Goal: Task Accomplishment & Management: Manage account settings

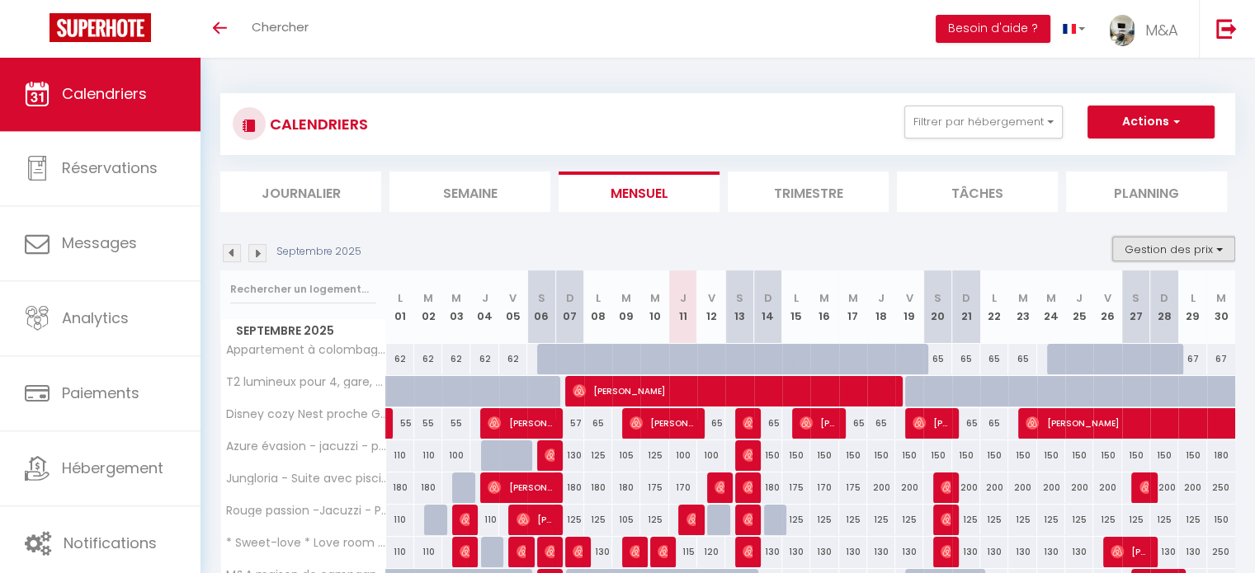
click at [1215, 256] on button "Gestion des prix" at bounding box center [1173, 249] width 123 height 25
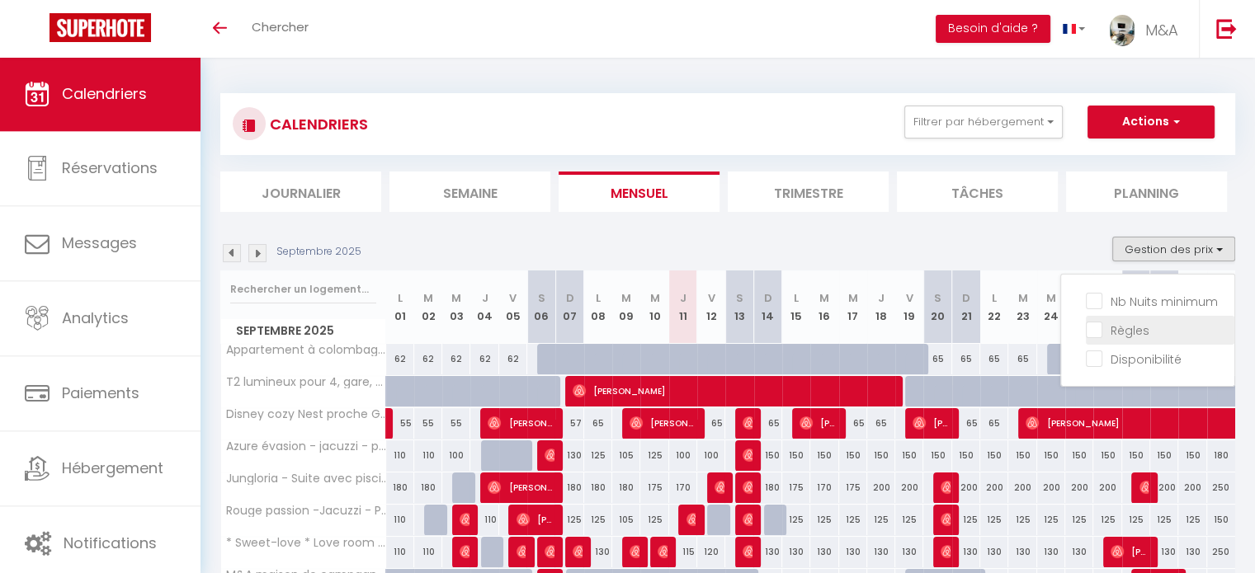
click at [1092, 333] on input "Règles" at bounding box center [1160, 329] width 148 height 16
checkbox input "true"
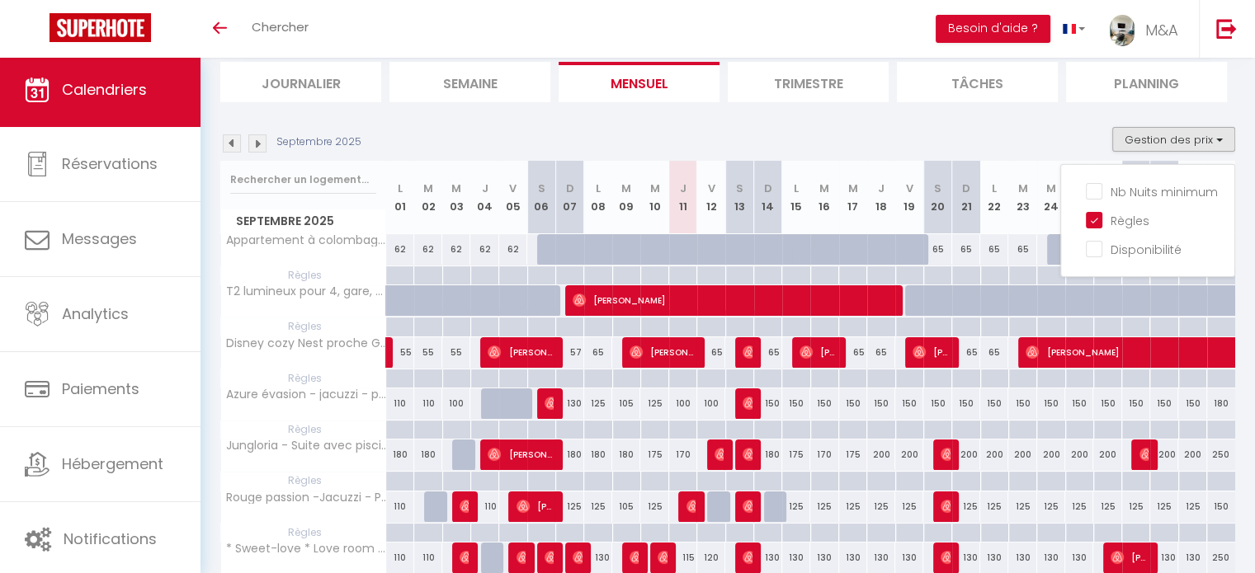
scroll to position [82, 0]
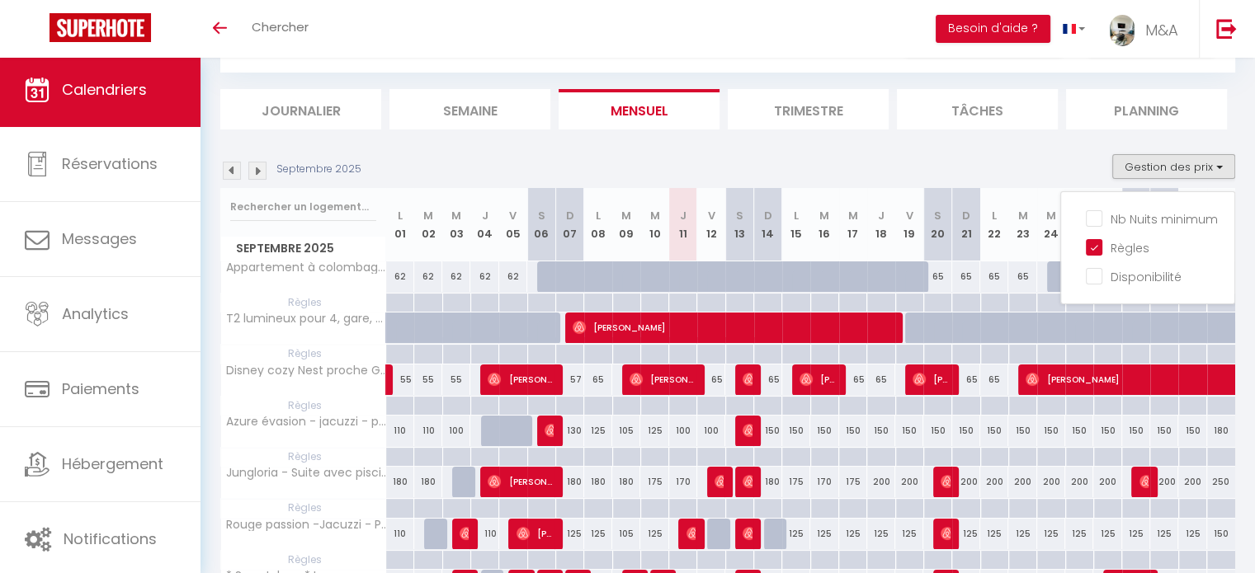
click at [1072, 168] on div "Septembre 2025 Gestion des prix Nb Nuits minimum Règles Disponibilité" at bounding box center [727, 171] width 1015 height 34
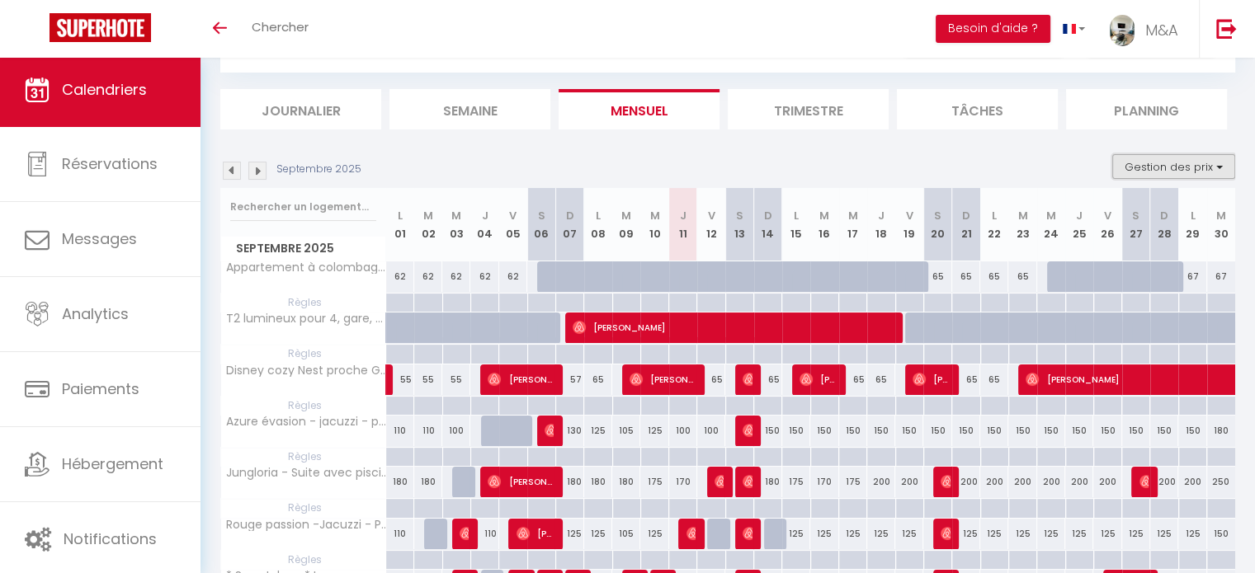
click at [1223, 163] on button "Gestion des prix" at bounding box center [1173, 166] width 123 height 25
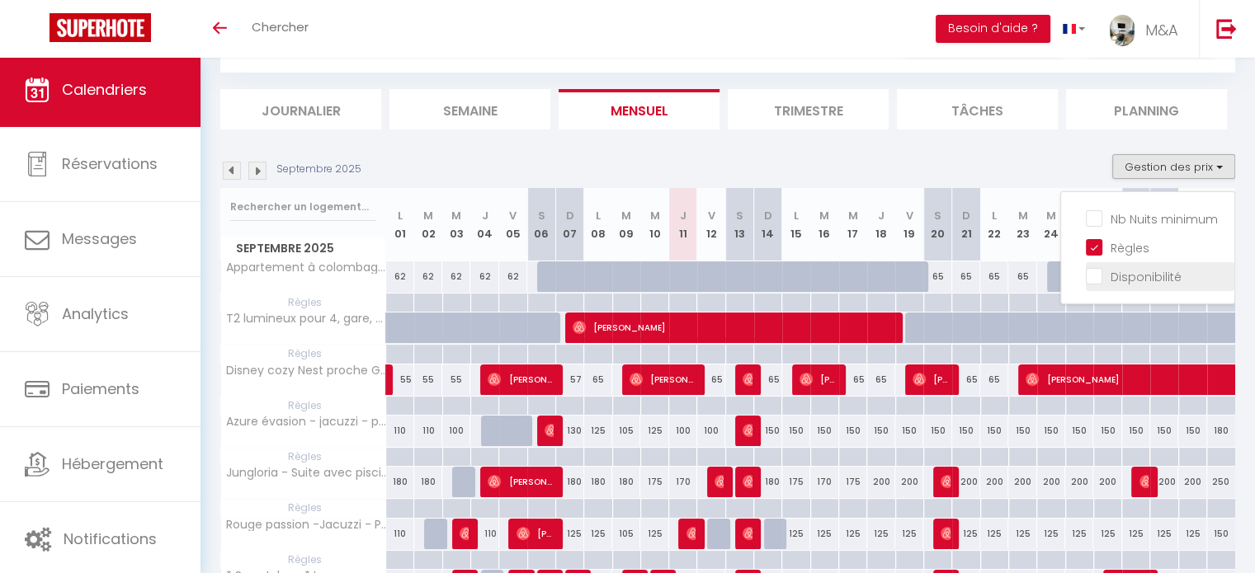
click at [1102, 271] on input "Disponibilité" at bounding box center [1160, 275] width 148 height 16
checkbox input "true"
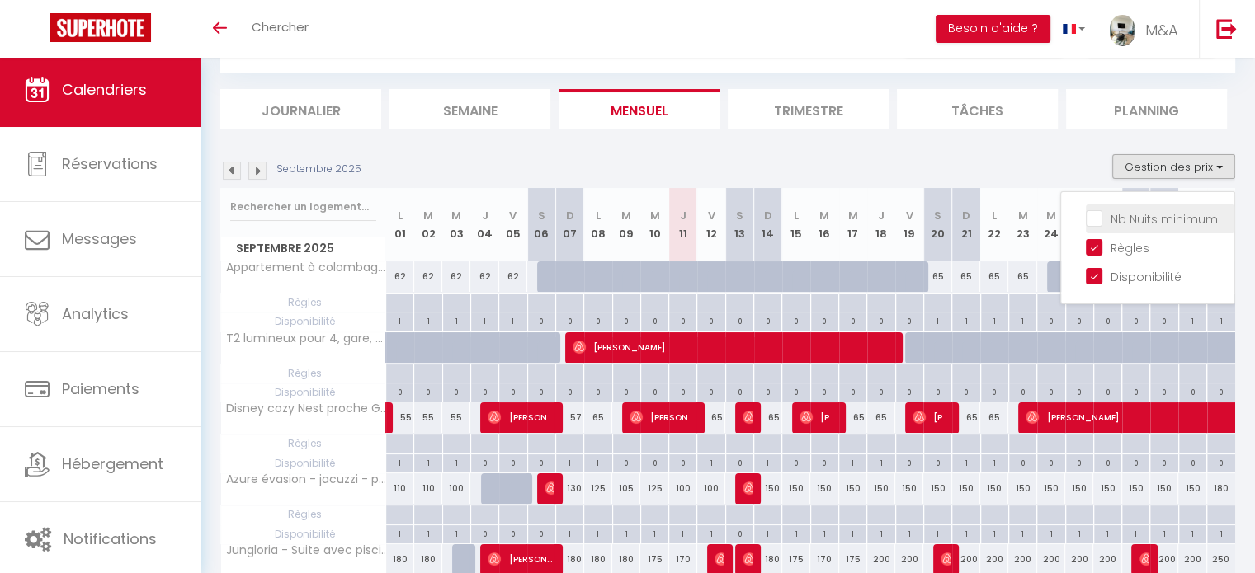
click at [1097, 226] on li "Nb Nuits minimum" at bounding box center [1160, 219] width 148 height 29
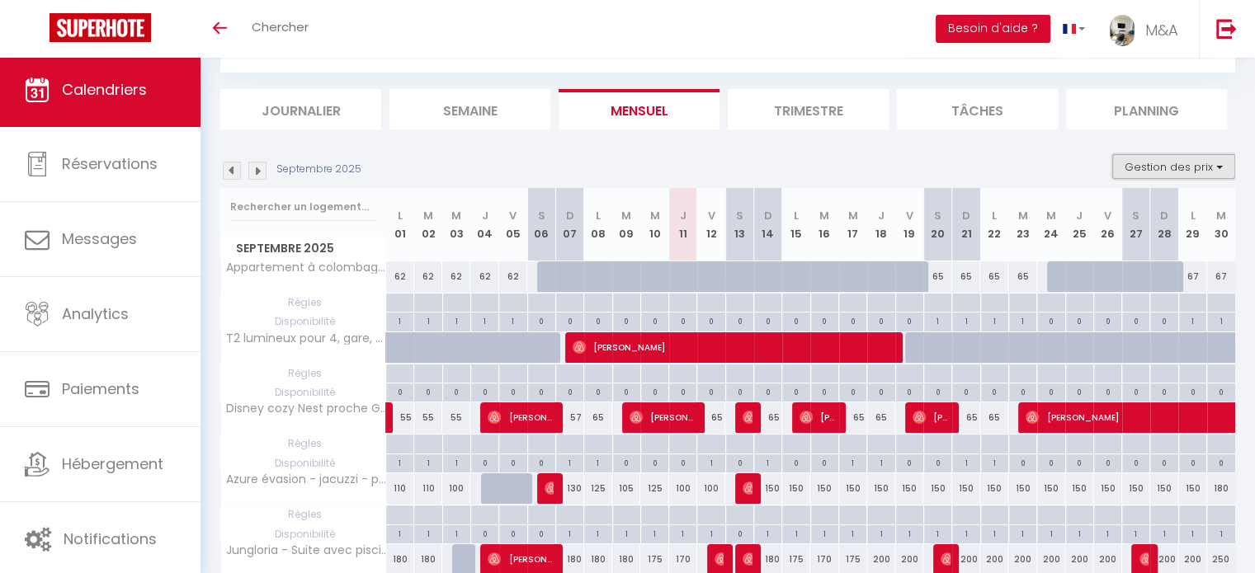
click at [1227, 164] on button "Gestion des prix" at bounding box center [1173, 166] width 123 height 25
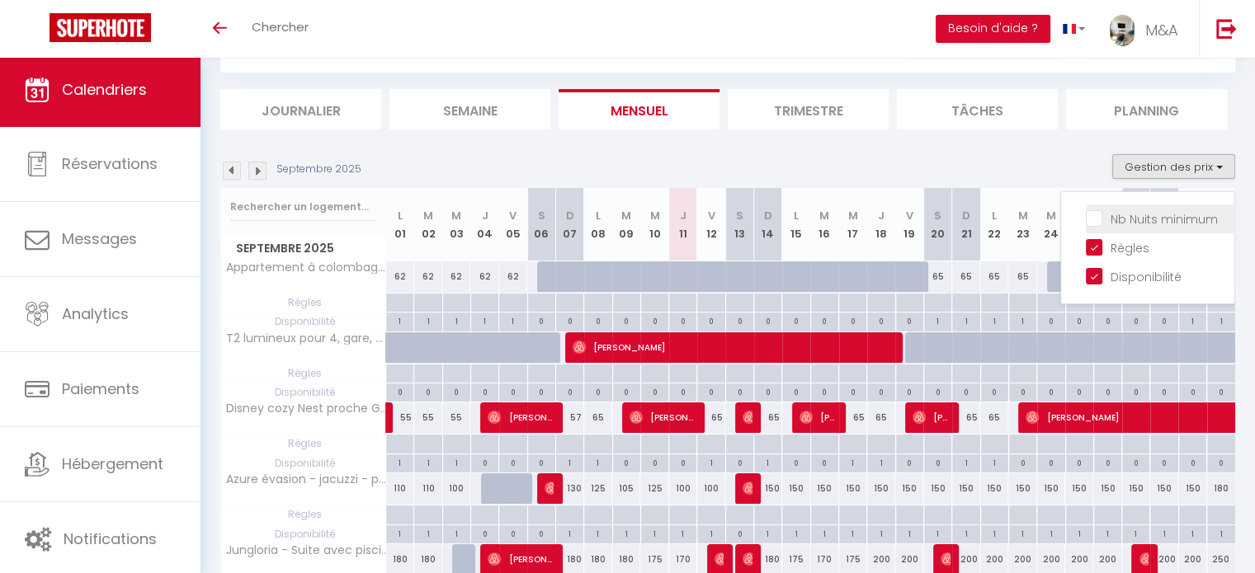
click at [1093, 214] on input "Nb Nuits minimum" at bounding box center [1160, 218] width 148 height 16
checkbox input "true"
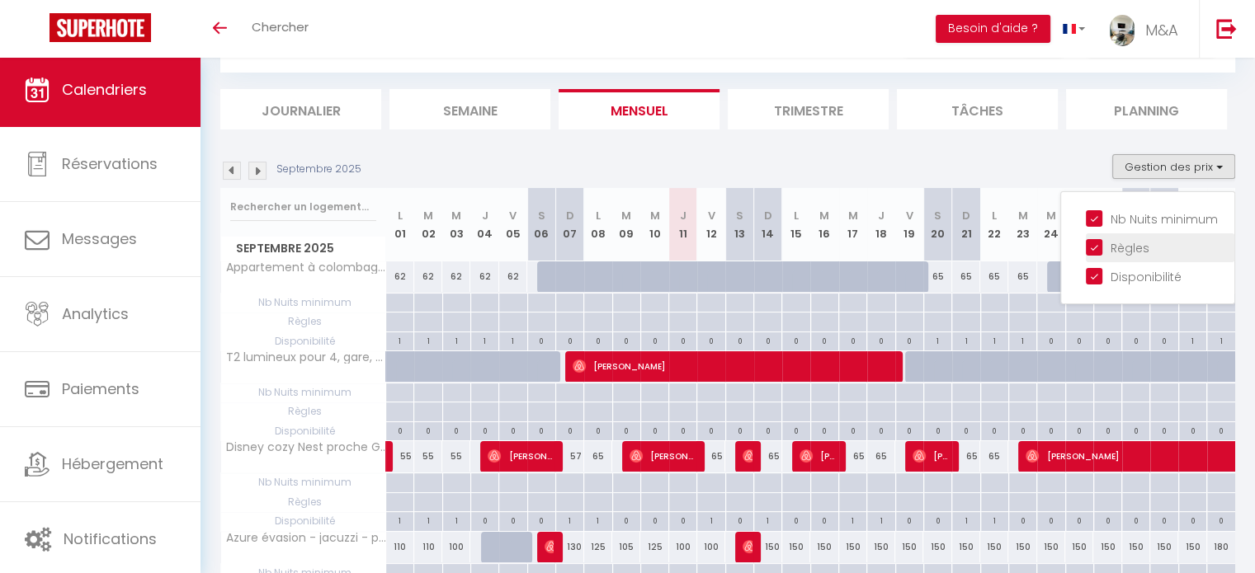
click at [1099, 248] on input "Règles" at bounding box center [1160, 246] width 148 height 16
checkbox input "false"
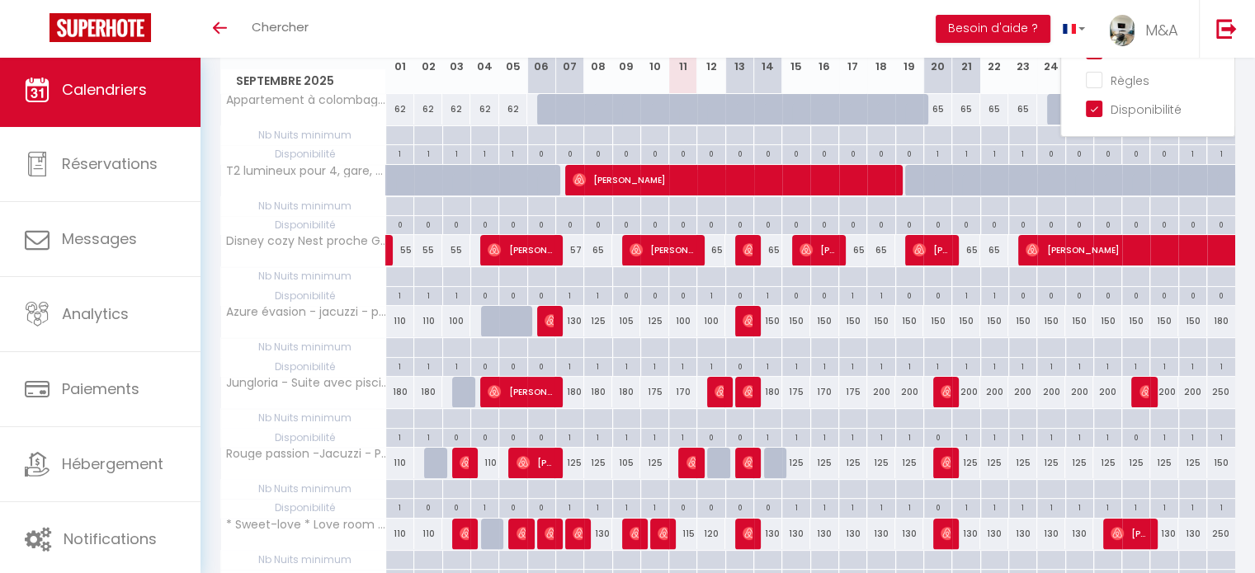
scroll to position [247, 0]
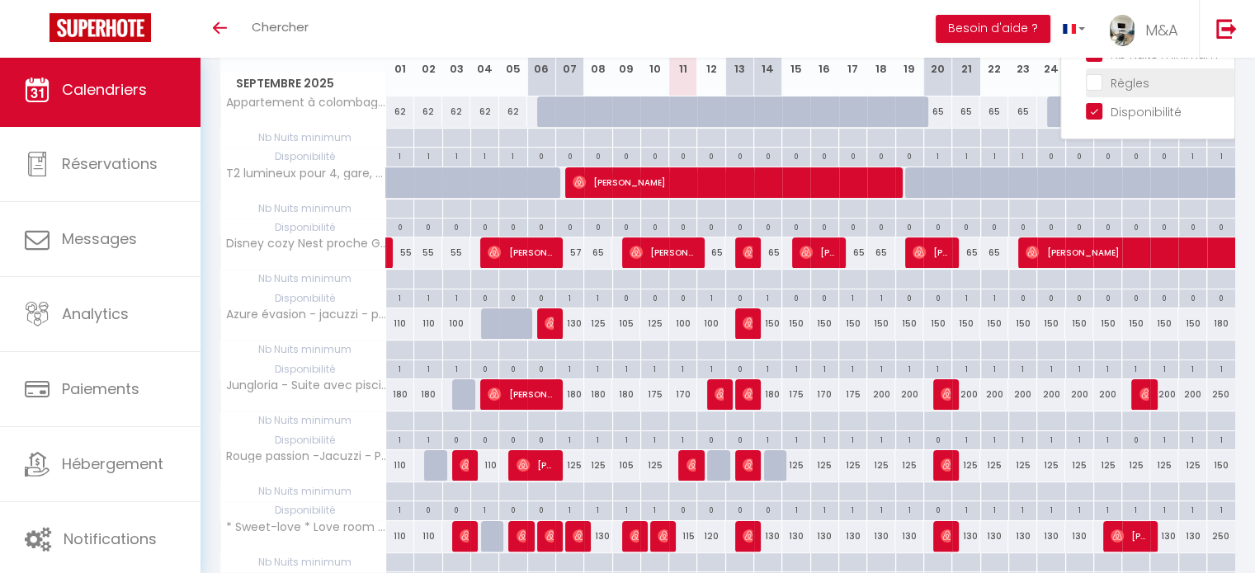
drag, startPoint x: 1097, startPoint y: 105, endPoint x: 1096, endPoint y: 93, distance: 11.7
click at [1097, 105] on input "Disponibilité" at bounding box center [1160, 110] width 148 height 16
checkbox input "false"
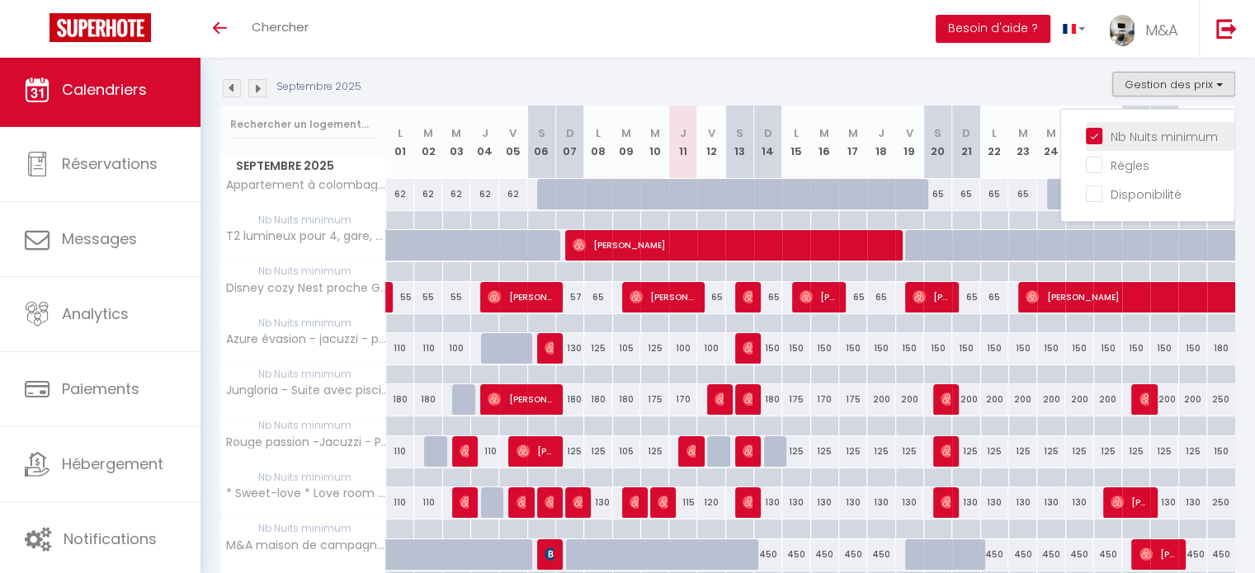
click at [1097, 134] on input "Nb Nuits minimum" at bounding box center [1160, 135] width 148 height 16
checkbox input "false"
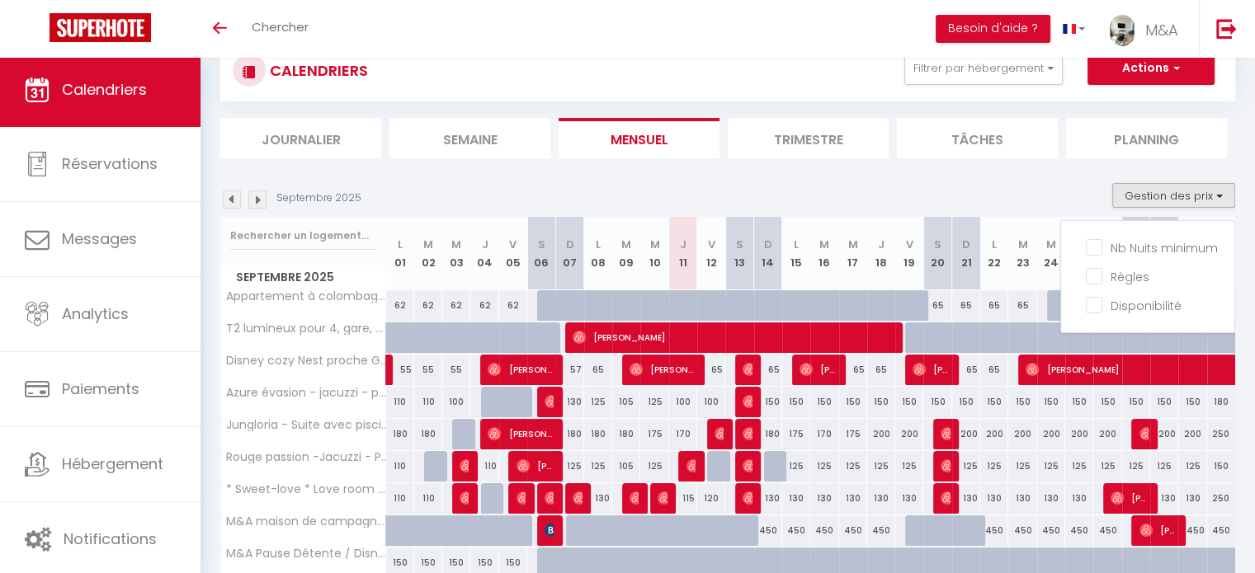
scroll to position [0, 0]
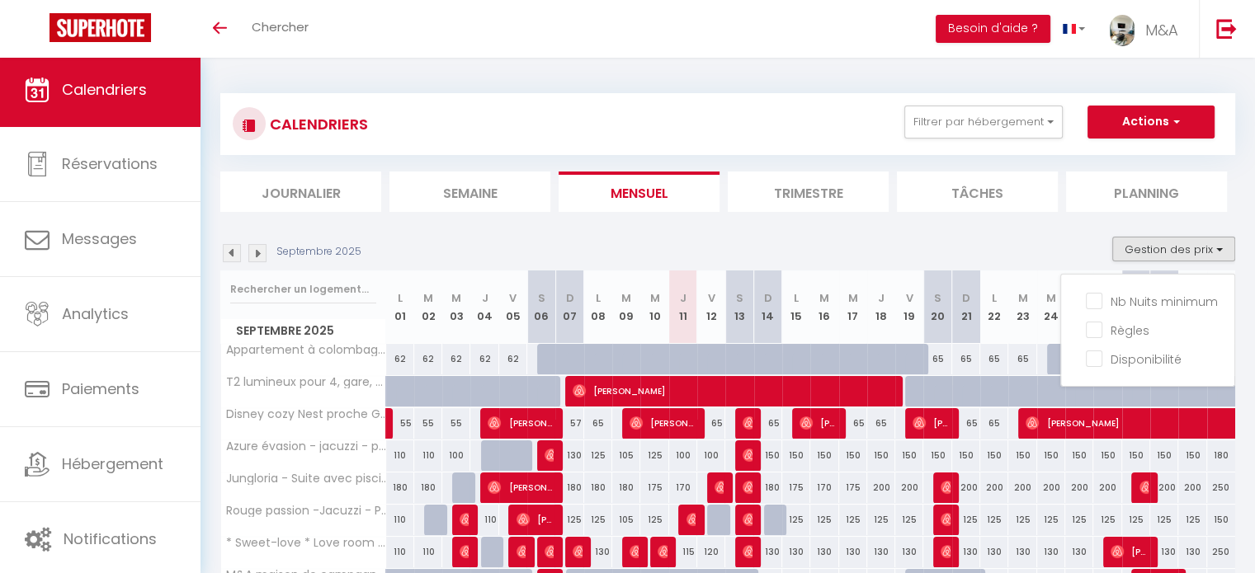
click at [1027, 247] on div "Septembre 2025 Gestion des prix Nb Nuits minimum Règles Disponibilité" at bounding box center [727, 254] width 1015 height 34
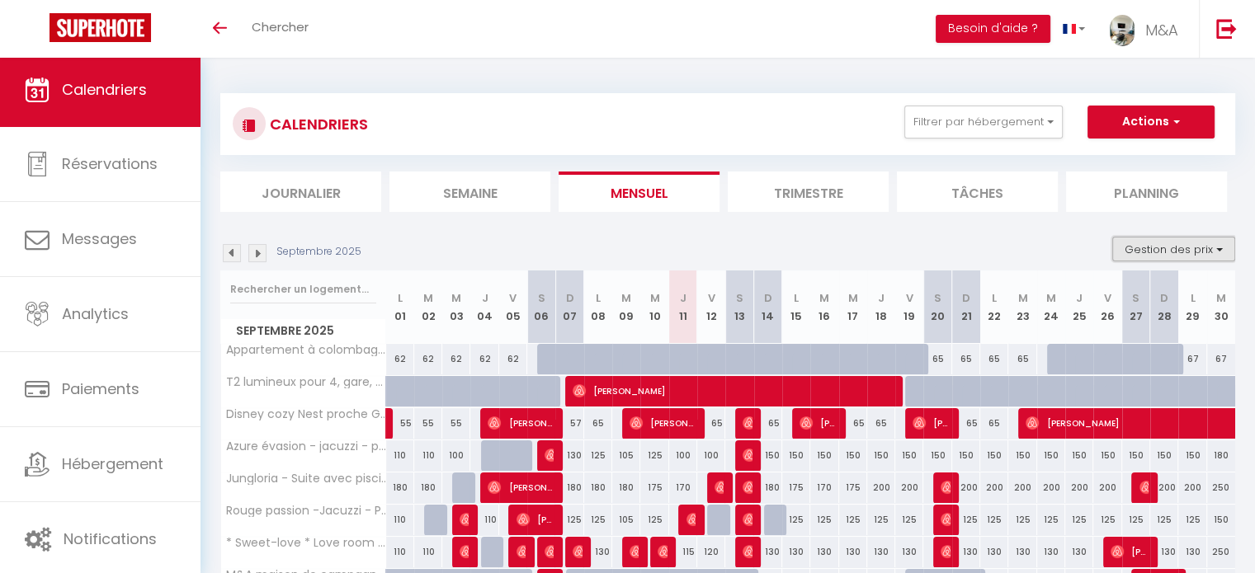
click at [1221, 252] on button "Gestion des prix" at bounding box center [1173, 249] width 123 height 25
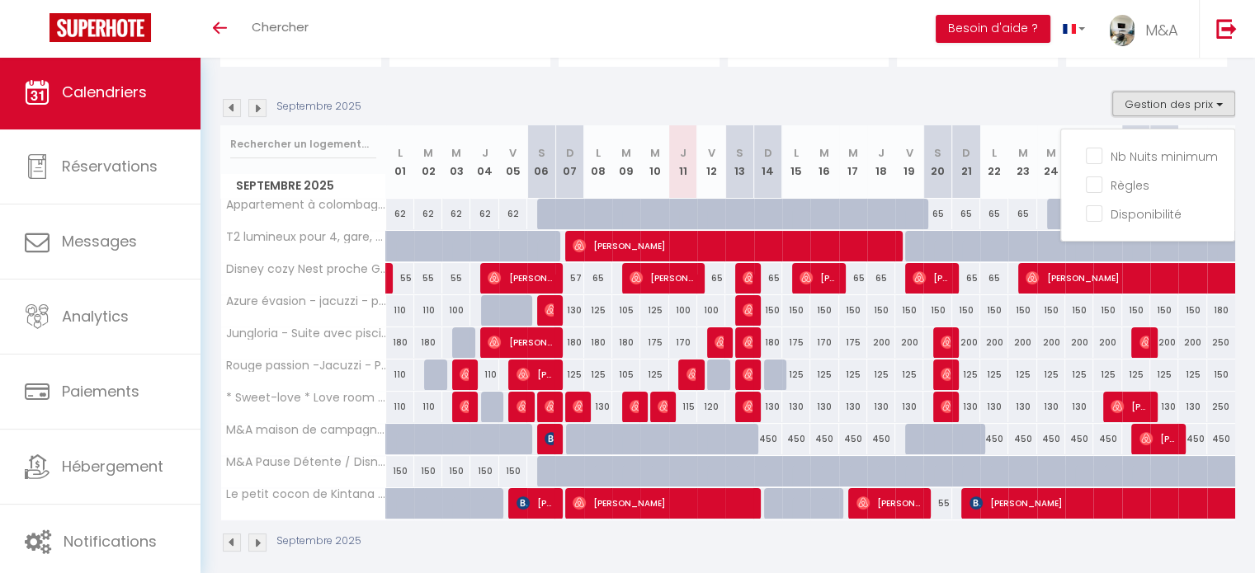
scroll to position [158, 0]
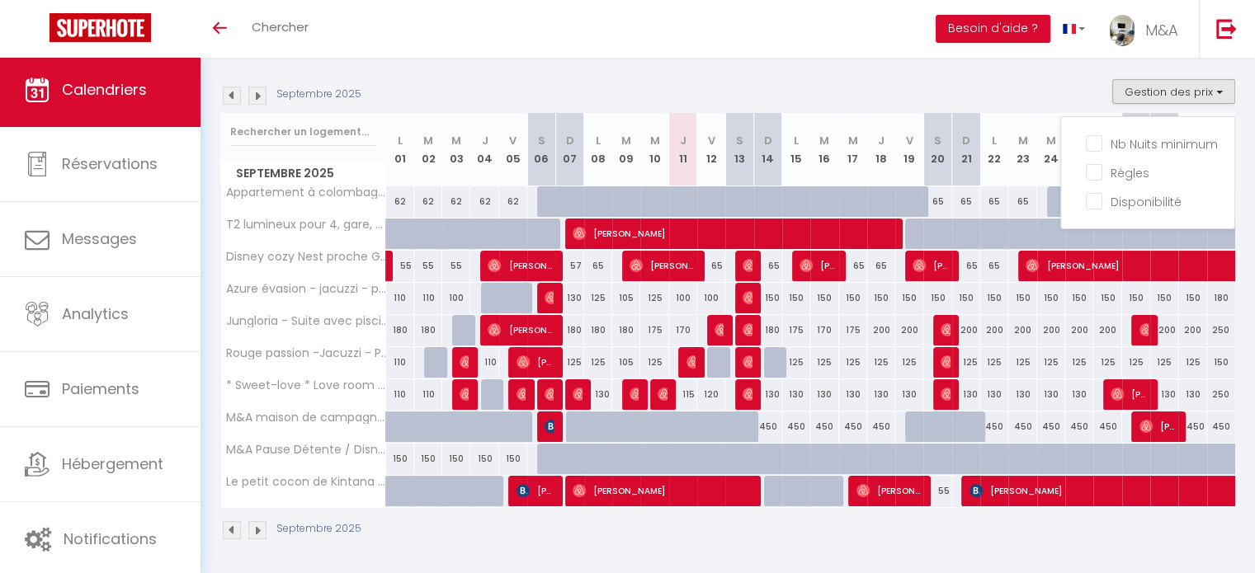
click at [908, 304] on tbody "Appartement à colombage /Disney 62 62 62 62 62 90 90 90 90 90 90" at bounding box center [728, 347] width 1015 height 322
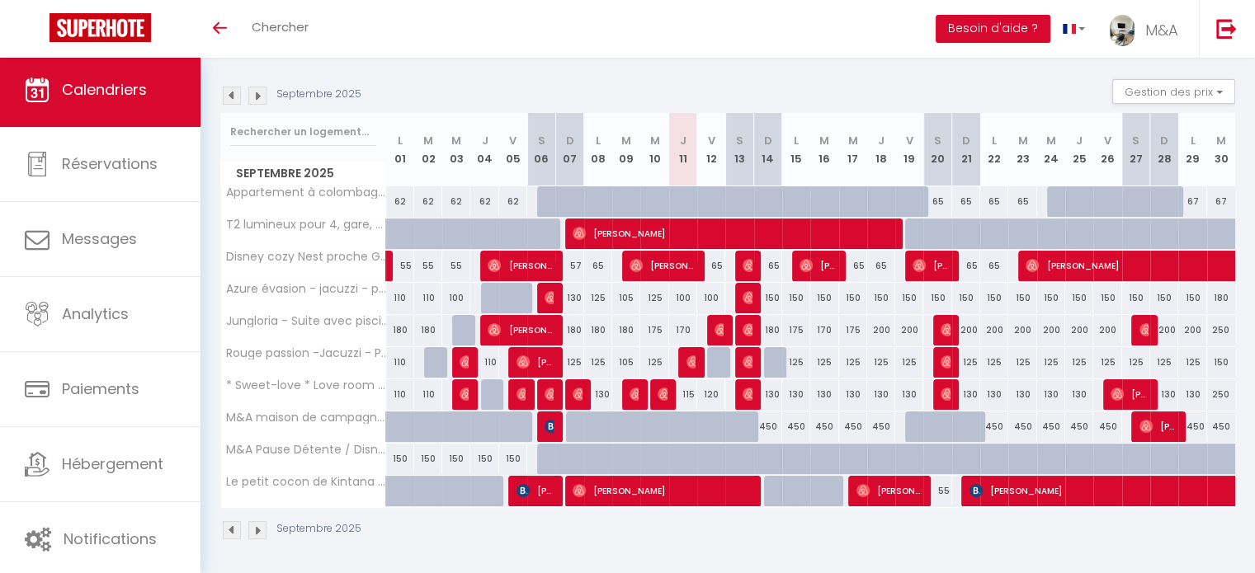
click at [767, 549] on div "Septembre 2025" at bounding box center [727, 532] width 1015 height 49
click at [967, 544] on div "Septembre 2025" at bounding box center [727, 532] width 1015 height 49
click at [879, 329] on div "200" at bounding box center [881, 330] width 28 height 31
type input "200"
type input "Jeu 18 Septembre 2025"
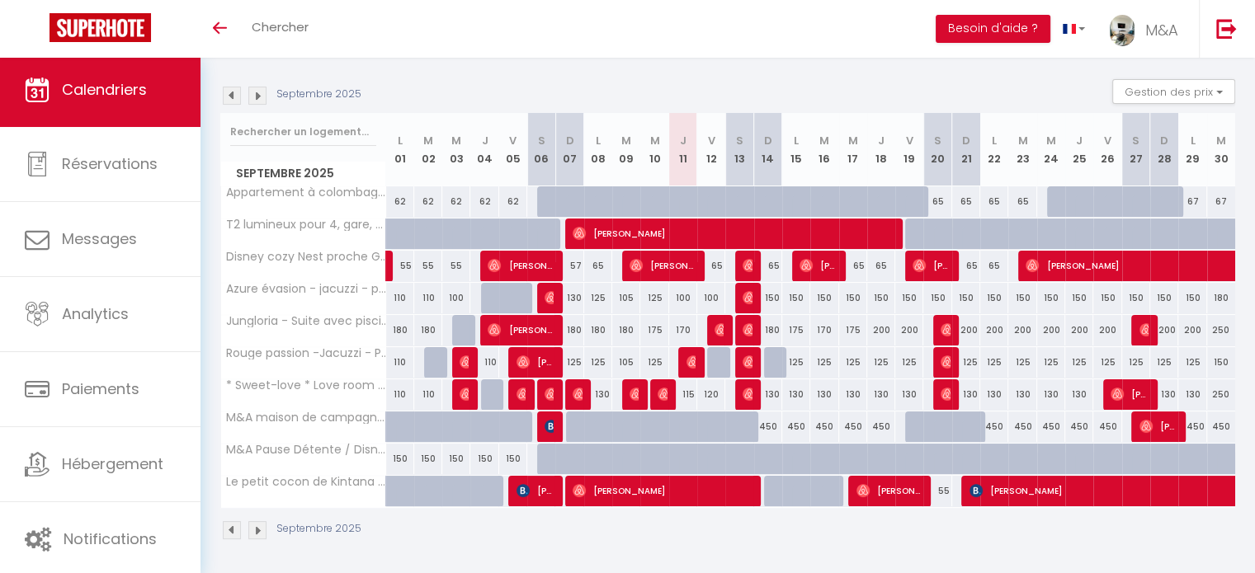
type input "Ven 19 Septembre 2025"
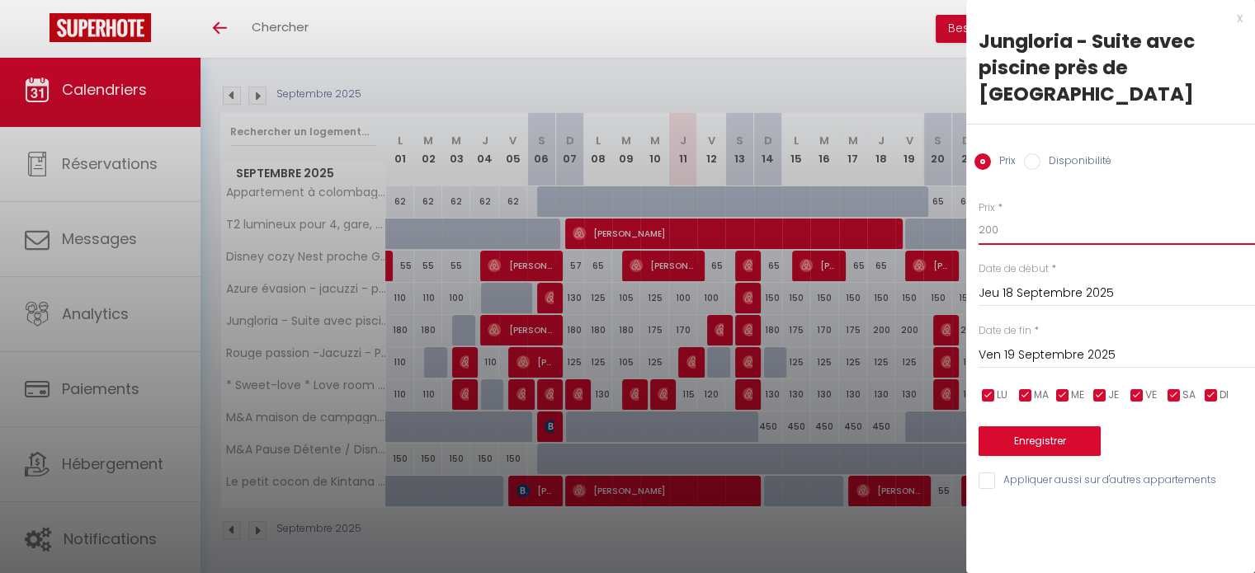
click at [1016, 215] on input "200" at bounding box center [1116, 230] width 276 height 30
type input "2"
type input "7"
type input "175"
click at [1074, 428] on button "Enregistrer" at bounding box center [1039, 441] width 122 height 30
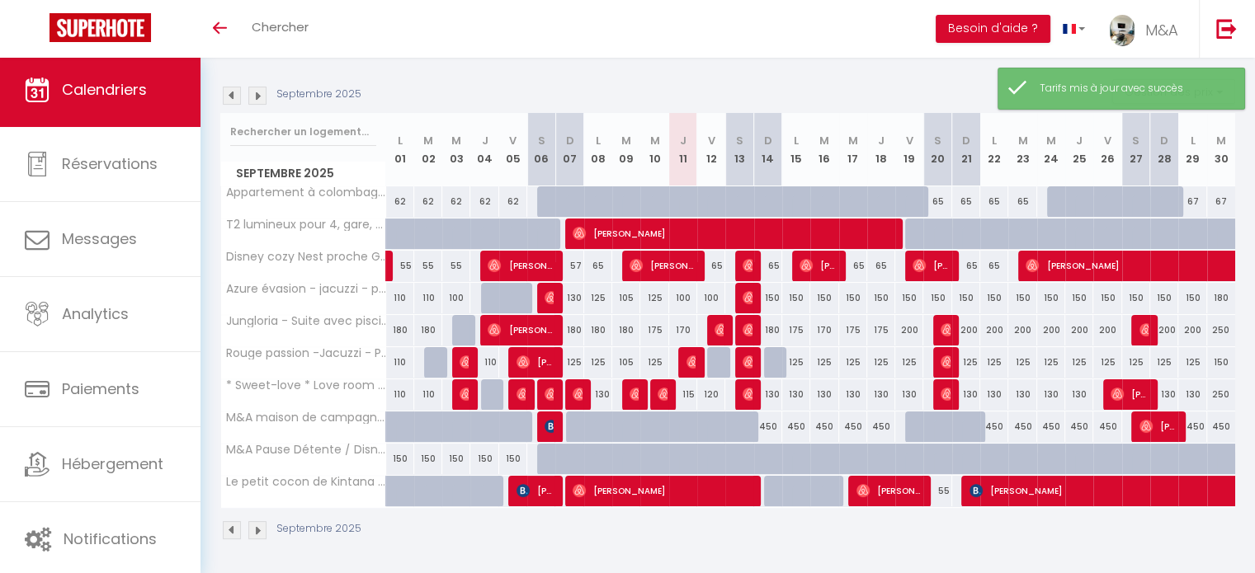
click at [972, 326] on div "200" at bounding box center [966, 330] width 28 height 31
type input "200"
type input "Dim 21 Septembre 2025"
type input "Lun 22 Septembre 2025"
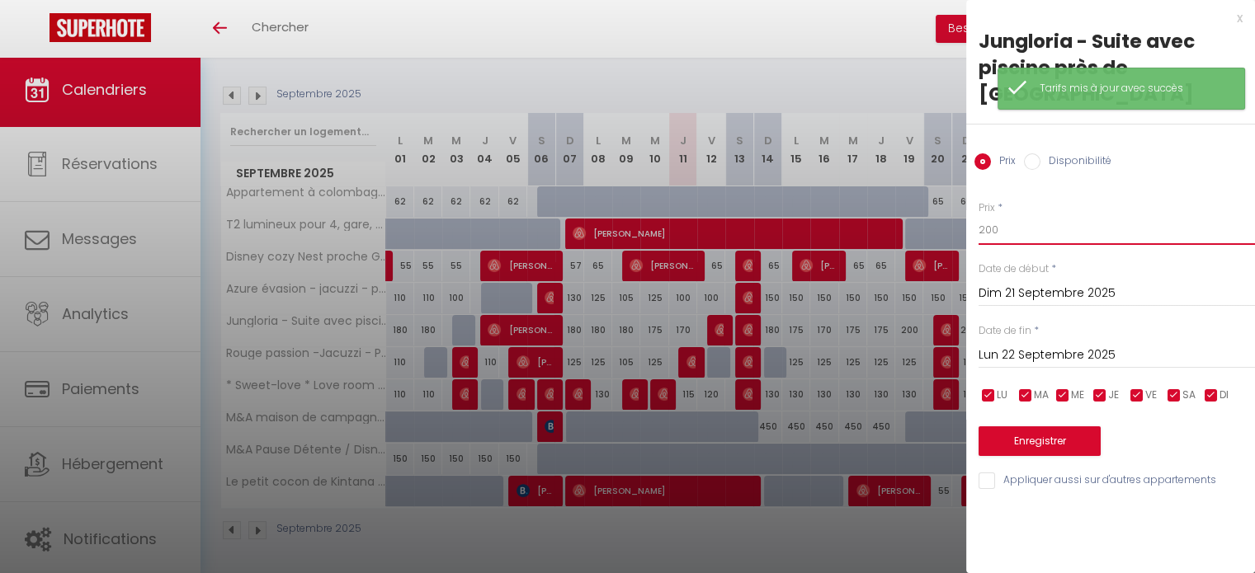
click at [1014, 215] on input "200" at bounding box center [1116, 230] width 276 height 30
type input "2"
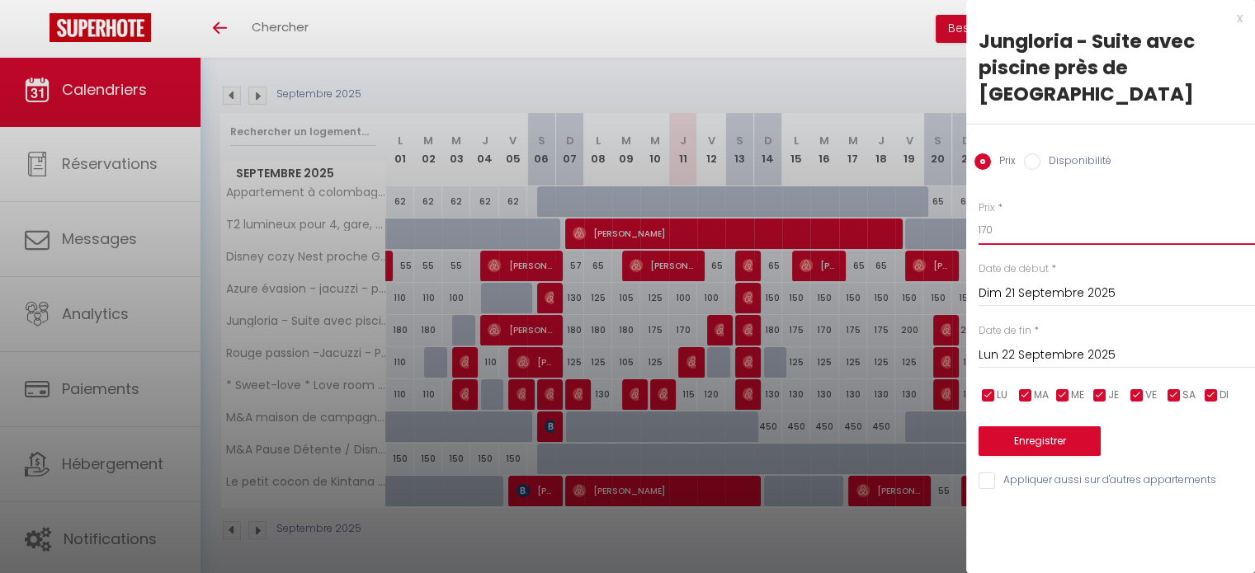
type input "170"
click at [1174, 388] on input "checkbox" at bounding box center [1174, 396] width 16 height 16
checkbox input "false"
click at [1142, 388] on input "checkbox" at bounding box center [1137, 396] width 16 height 16
checkbox input "false"
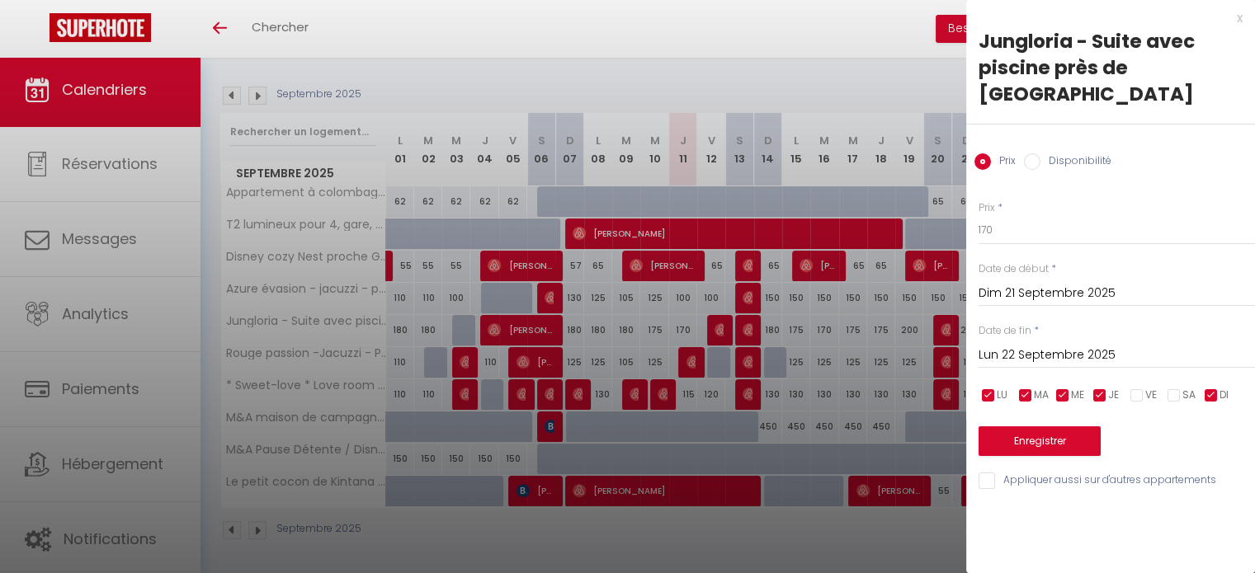
click at [1096, 388] on input "checkbox" at bounding box center [1099, 396] width 16 height 16
checkbox input "false"
click at [1058, 388] on input "checkbox" at bounding box center [1062, 396] width 16 height 16
checkbox input "false"
click at [1034, 388] on span "MA" at bounding box center [1041, 396] width 15 height 16
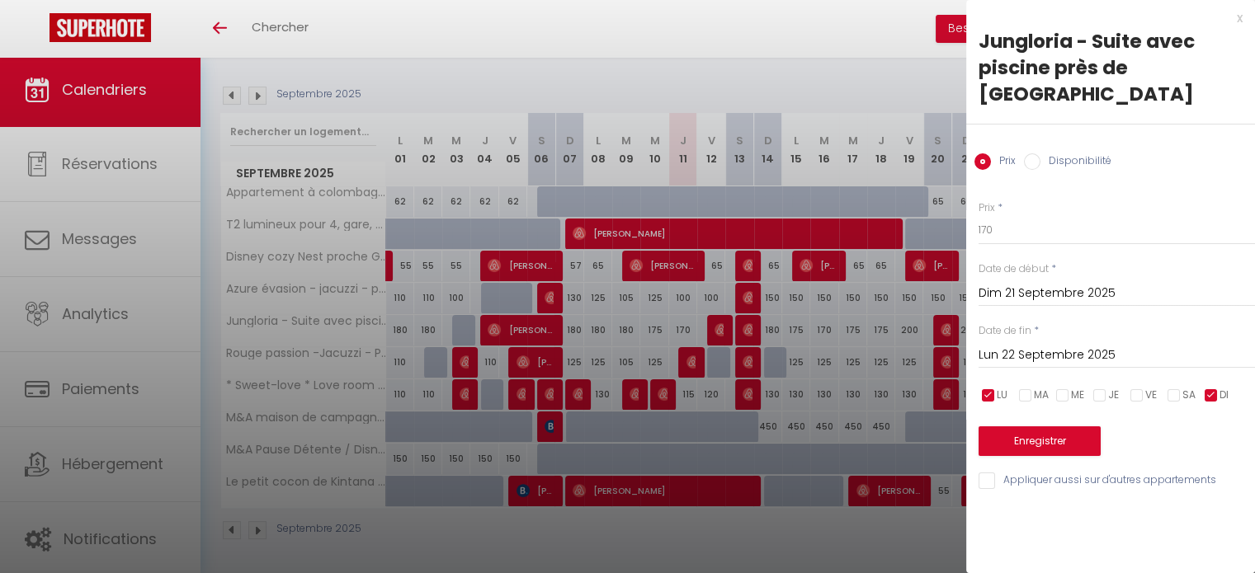
checkbox input "false"
click at [995, 388] on input "checkbox" at bounding box center [988, 396] width 16 height 16
checkbox input "false"
click at [1020, 345] on input "Lun 22 Septembre 2025" at bounding box center [1116, 355] width 276 height 21
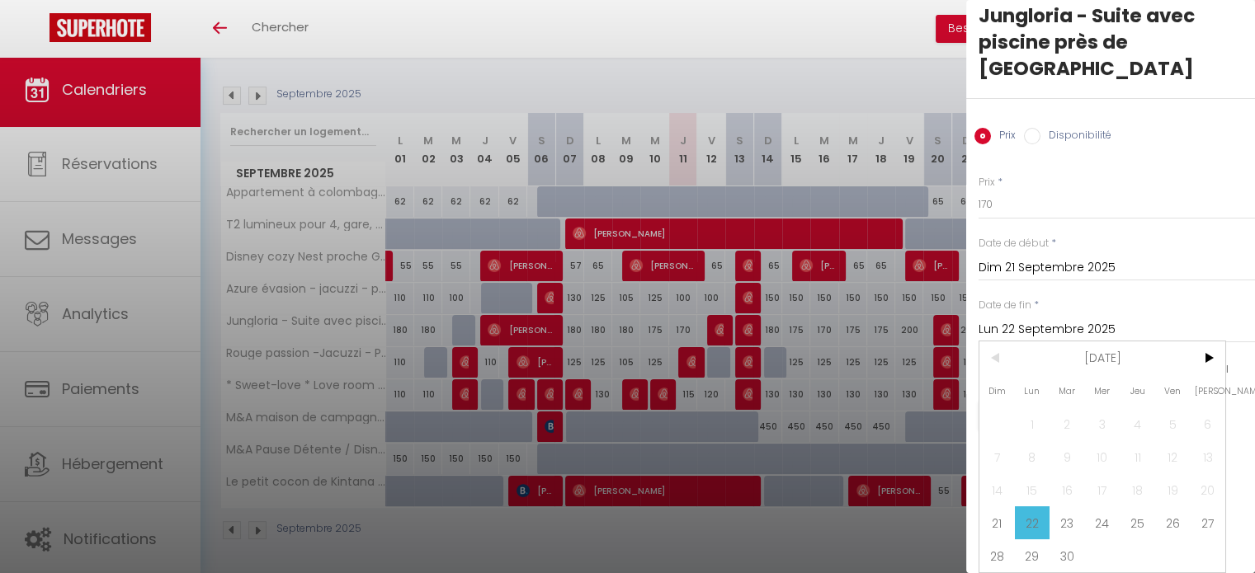
scroll to position [36, 0]
click at [1208, 346] on span ">" at bounding box center [1207, 358] width 35 height 33
click at [1171, 540] on span "31" at bounding box center [1172, 556] width 35 height 33
type input "Ven 31 Octobre 2025"
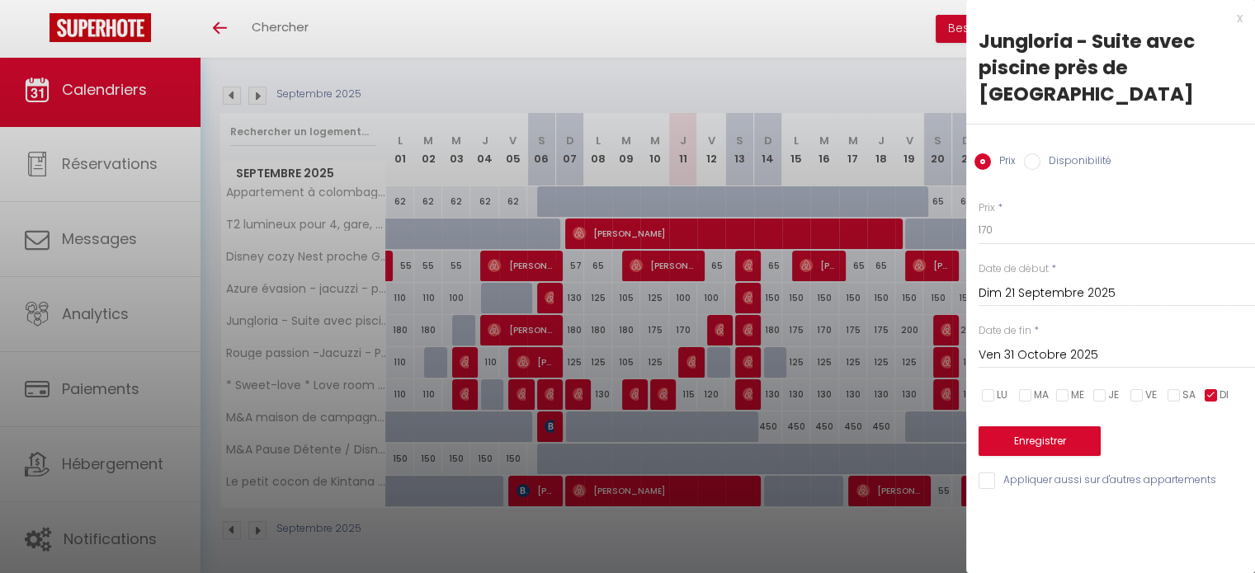
scroll to position [0, 0]
click at [1042, 426] on button "Enregistrer" at bounding box center [1039, 441] width 122 height 30
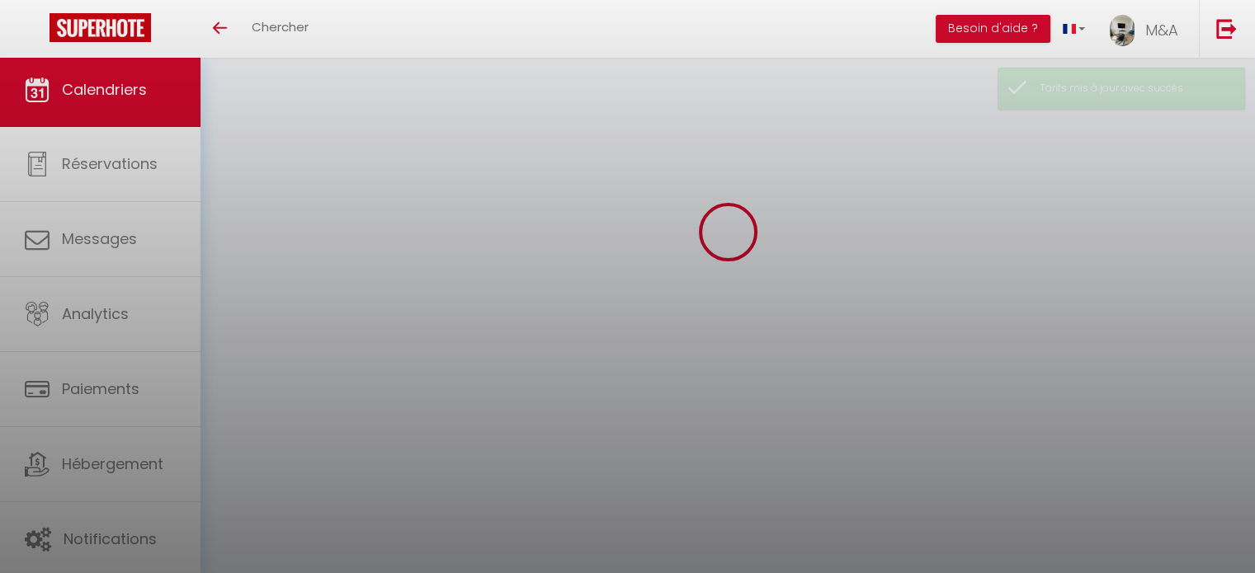
scroll to position [158, 0]
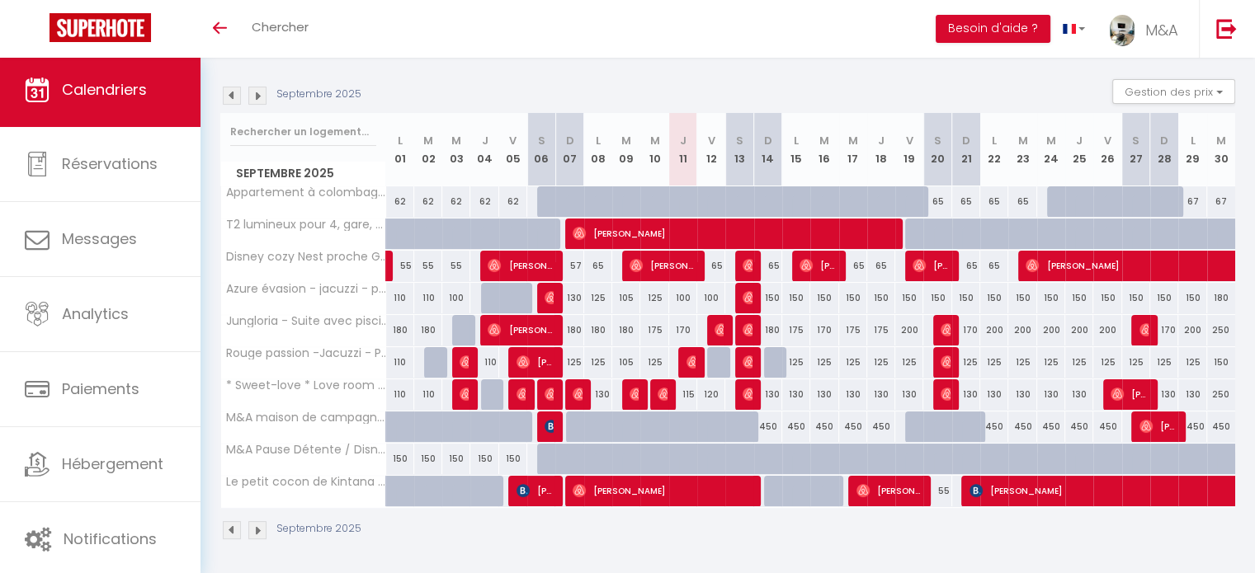
click at [796, 331] on div "175" at bounding box center [796, 330] width 28 height 31
type input "175"
type input "Lun 15 Septembre 2025"
type input "[DATE]"
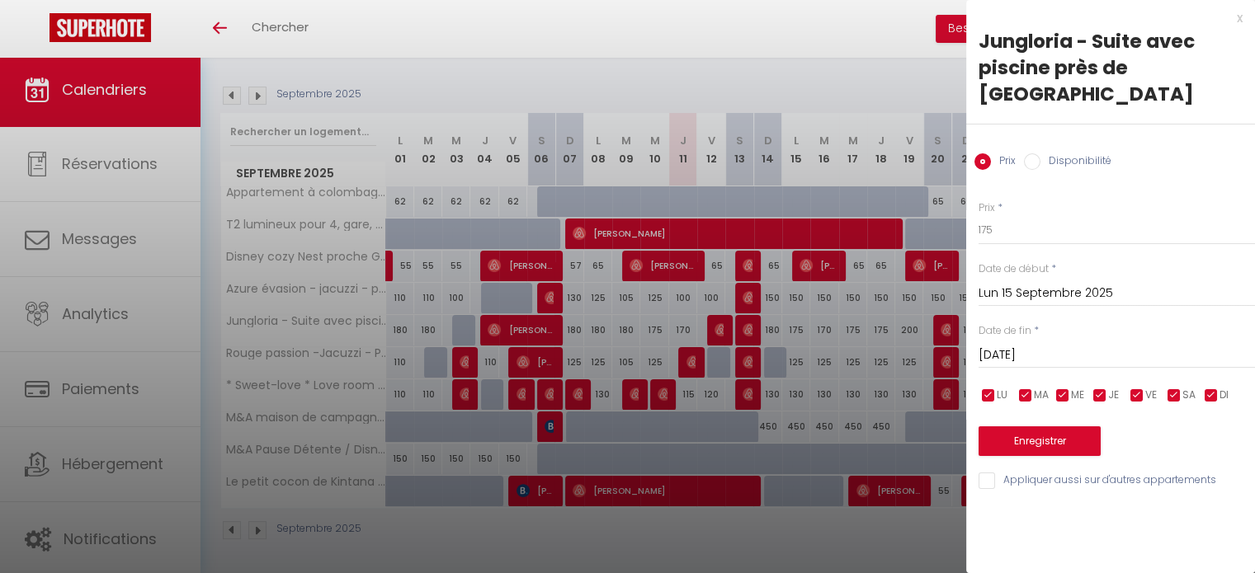
click at [1022, 388] on input "checkbox" at bounding box center [1025, 396] width 16 height 16
checkbox input "false"
click at [1064, 388] on input "checkbox" at bounding box center [1062, 396] width 16 height 16
checkbox input "false"
click at [1096, 388] on input "checkbox" at bounding box center [1099, 396] width 16 height 16
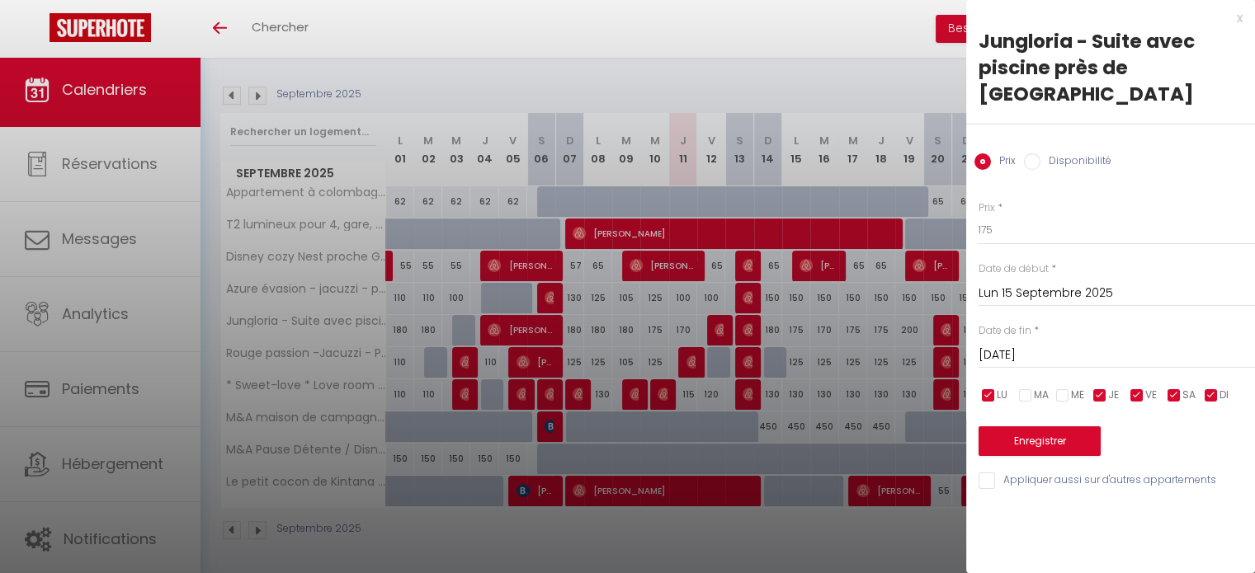
checkbox input "false"
click at [1133, 388] on input "checkbox" at bounding box center [1137, 396] width 16 height 16
checkbox input "false"
drag, startPoint x: 1179, startPoint y: 372, endPoint x: 1194, endPoint y: 372, distance: 14.8
click at [1180, 388] on input "checkbox" at bounding box center [1174, 396] width 16 height 16
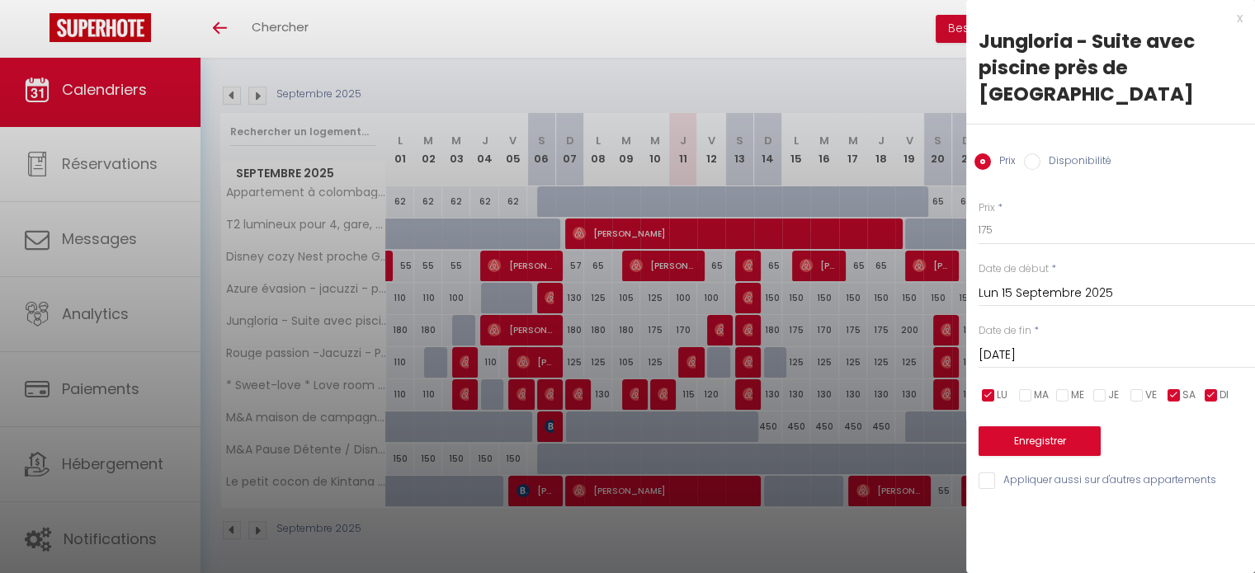
checkbox input "false"
click at [1211, 388] on input "checkbox" at bounding box center [1211, 396] width 16 height 16
checkbox input "false"
click at [1072, 345] on input "[DATE]" at bounding box center [1116, 355] width 276 height 21
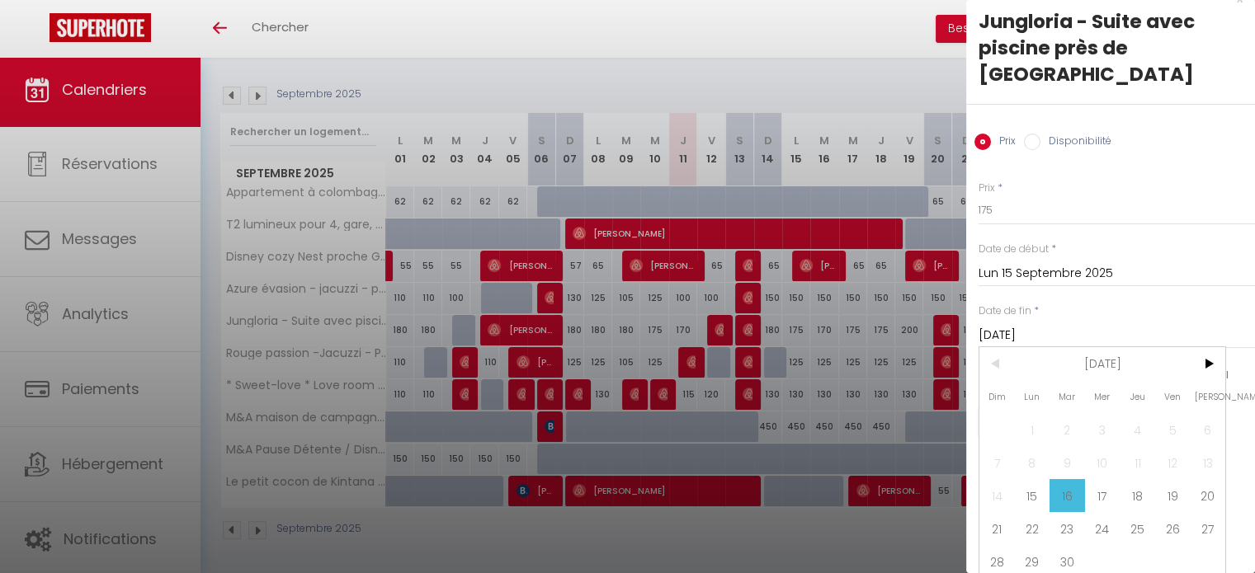
scroll to position [36, 0]
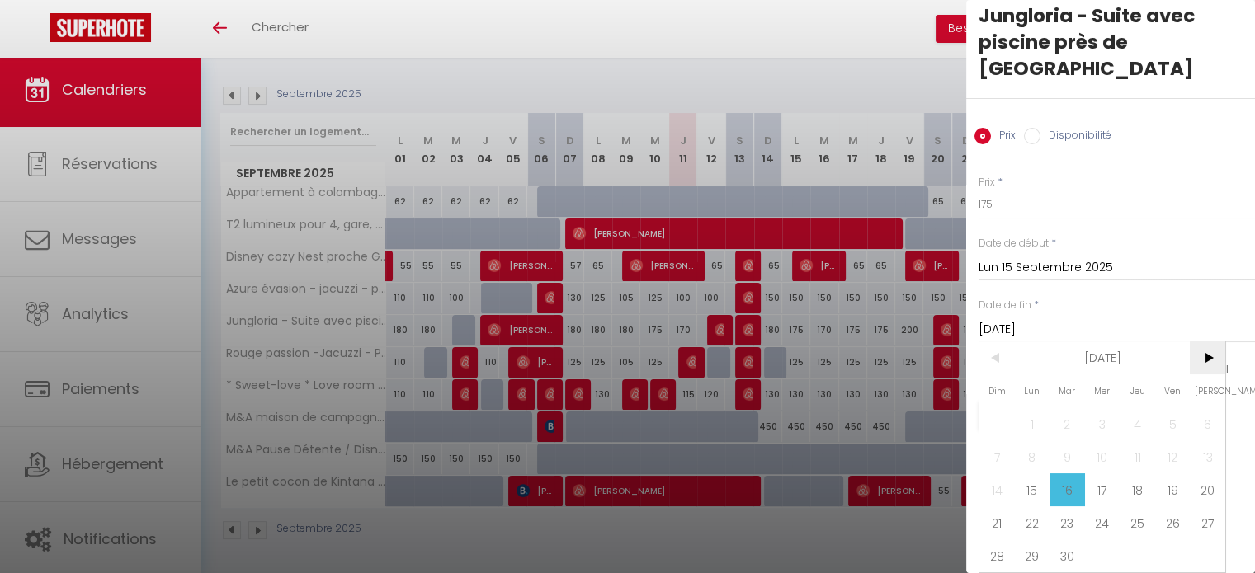
click at [1208, 346] on span ">" at bounding box center [1207, 358] width 35 height 33
click at [1171, 548] on span "31" at bounding box center [1172, 556] width 35 height 33
type input "Ven 31 Octobre 2025"
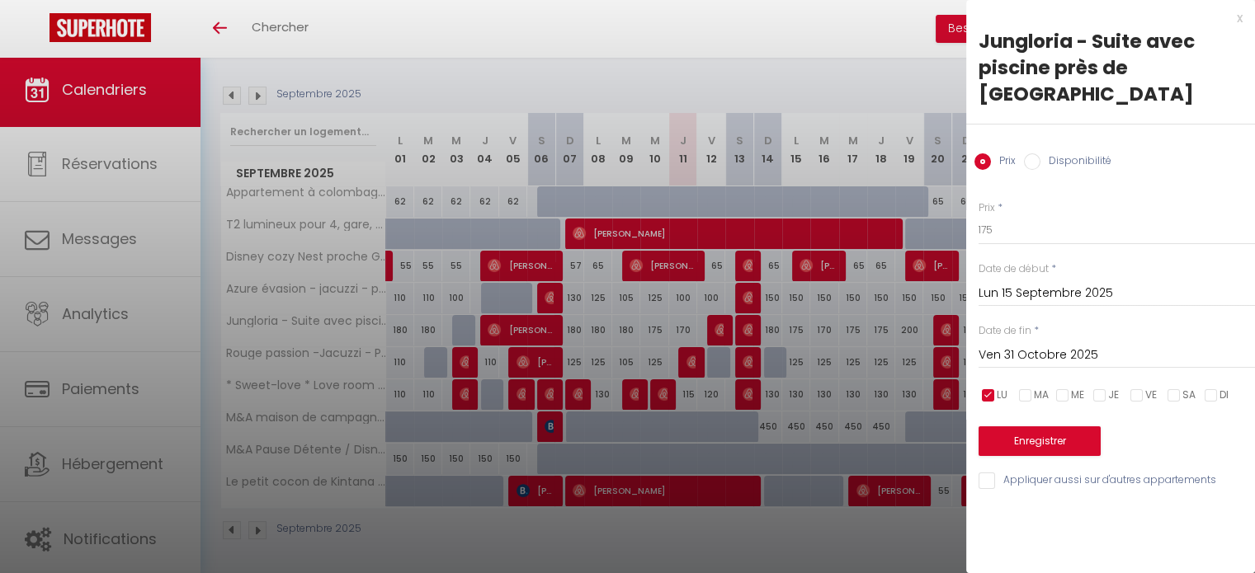
scroll to position [0, 0]
click at [1041, 426] on button "Enregistrer" at bounding box center [1039, 441] width 122 height 30
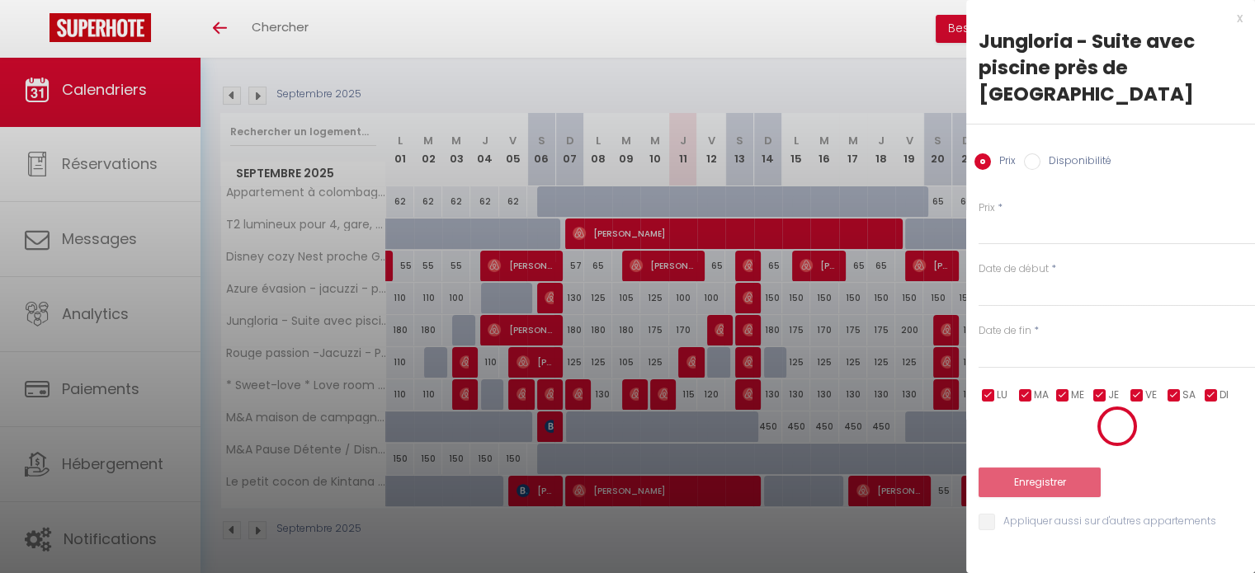
scroll to position [158, 0]
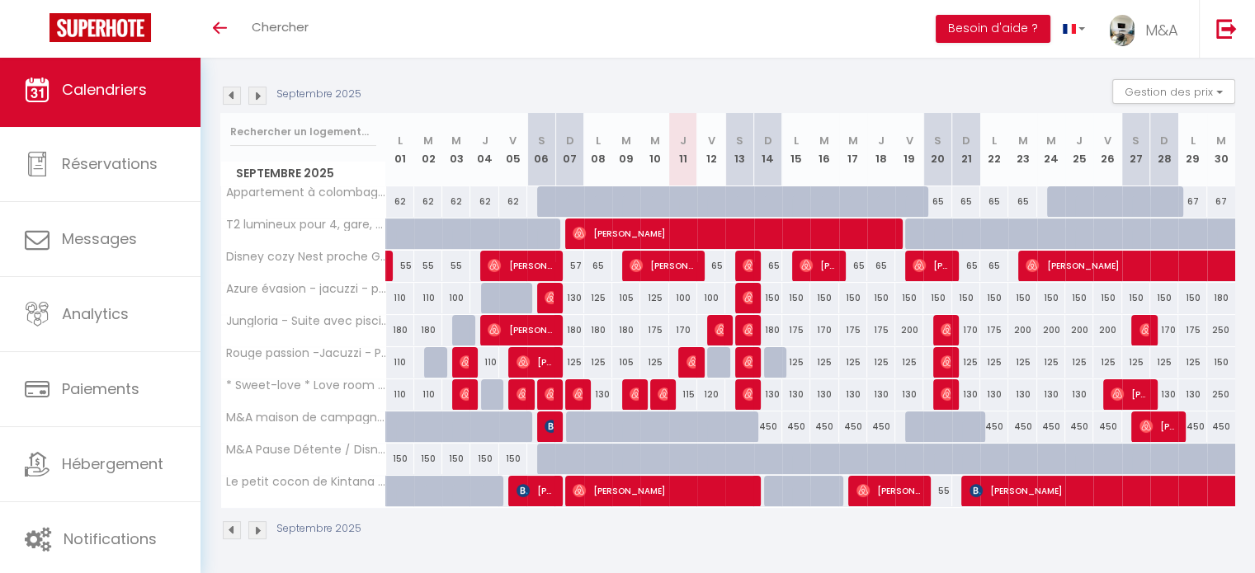
click at [826, 329] on div "170" at bounding box center [824, 330] width 28 height 31
type input "170"
type input "[DATE]"
type input "Mer 17 Septembre 2025"
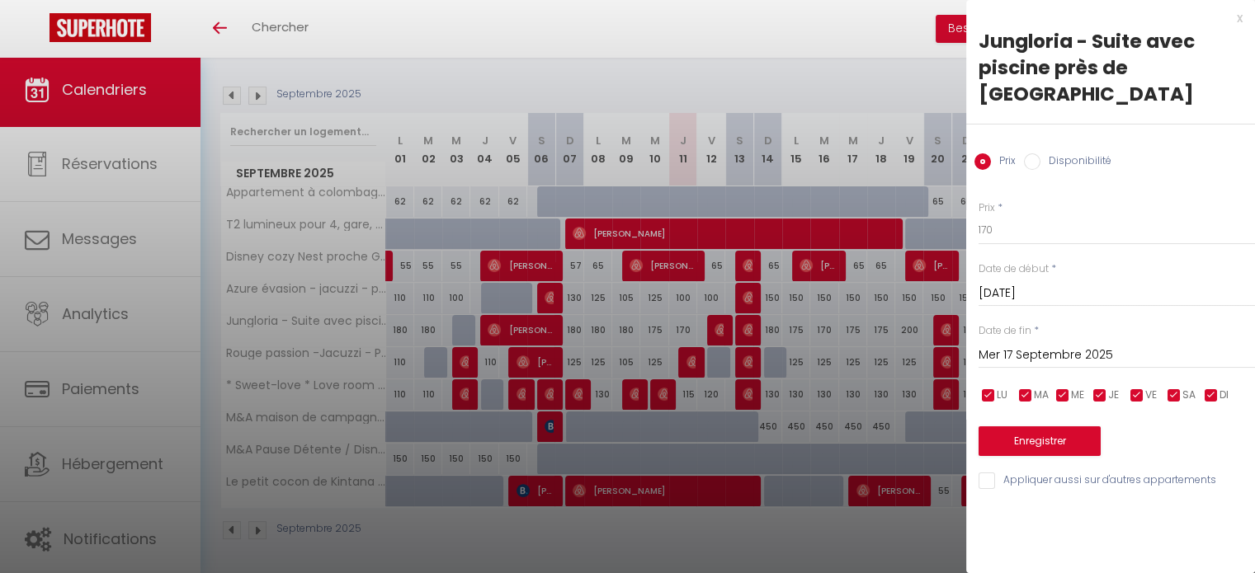
click at [804, 323] on div at bounding box center [627, 286] width 1255 height 573
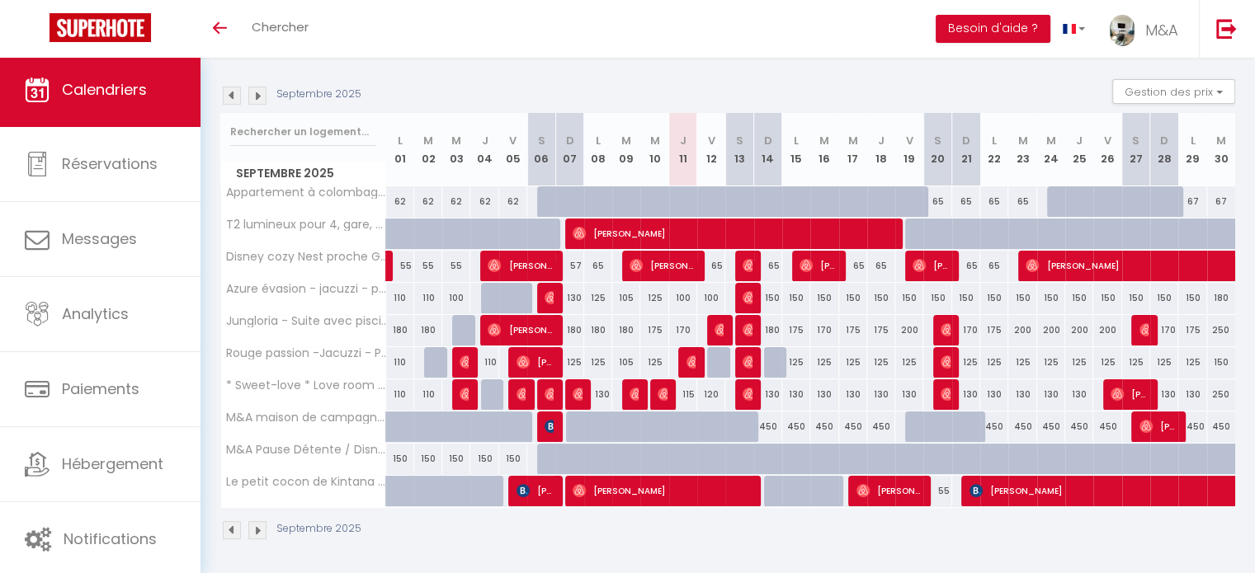
click at [793, 328] on div "175" at bounding box center [796, 330] width 28 height 31
type input "175"
type input "Lun 15 Septembre 2025"
type input "[DATE]"
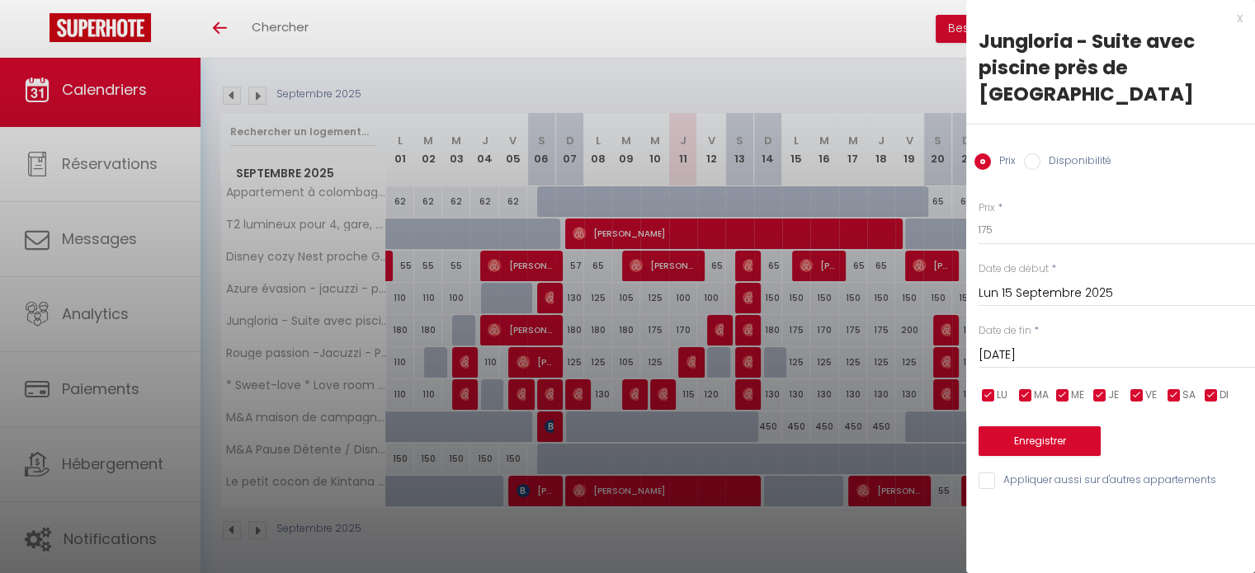
click at [820, 330] on div at bounding box center [627, 286] width 1255 height 573
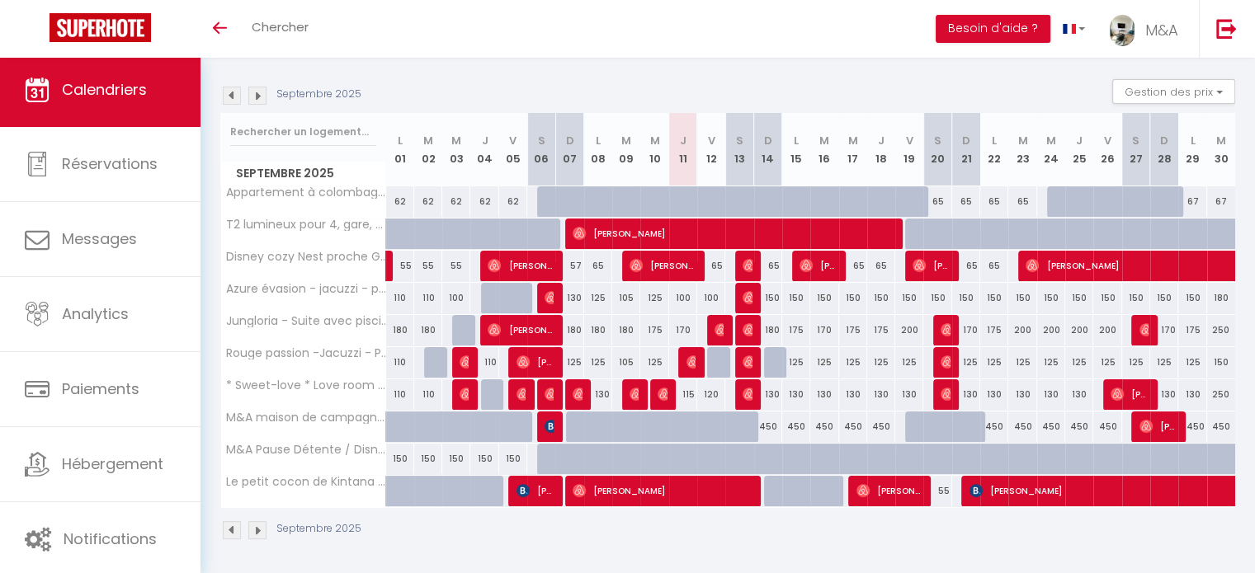
drag, startPoint x: 819, startPoint y: 329, endPoint x: 831, endPoint y: 323, distance: 13.3
click at [819, 329] on div "170" at bounding box center [824, 330] width 28 height 31
type input "170"
type input "[DATE]"
type input "Mer 17 Septembre 2025"
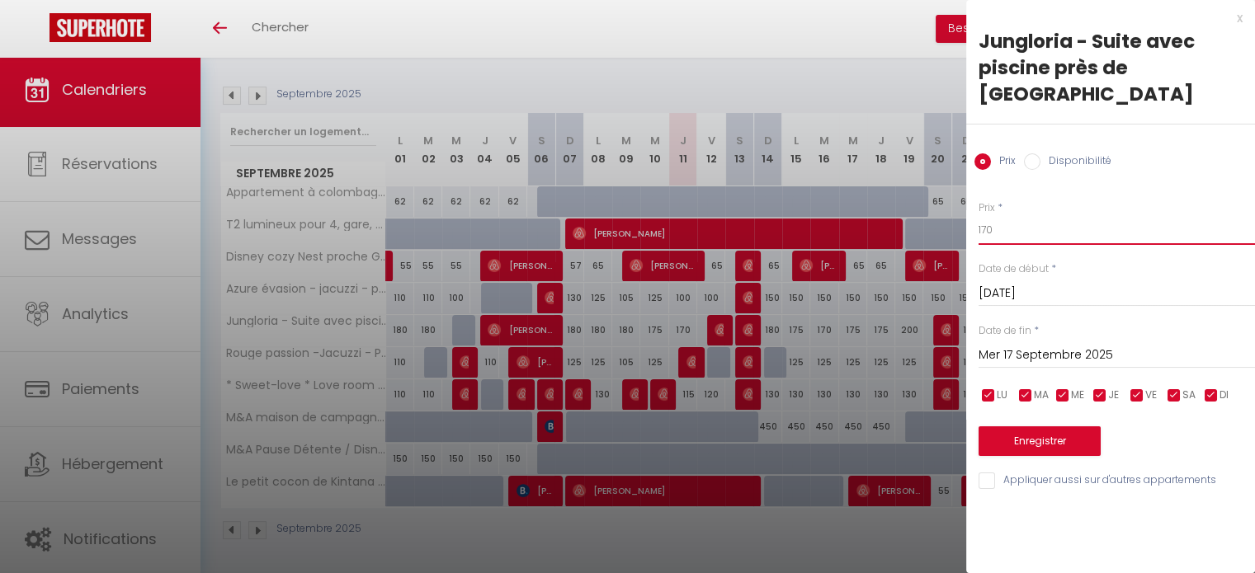
click at [997, 215] on input "170" at bounding box center [1116, 230] width 276 height 30
type input "170"
click at [1171, 388] on input "checkbox" at bounding box center [1174, 396] width 16 height 16
checkbox input "false"
click at [1218, 388] on input "checkbox" at bounding box center [1211, 396] width 16 height 16
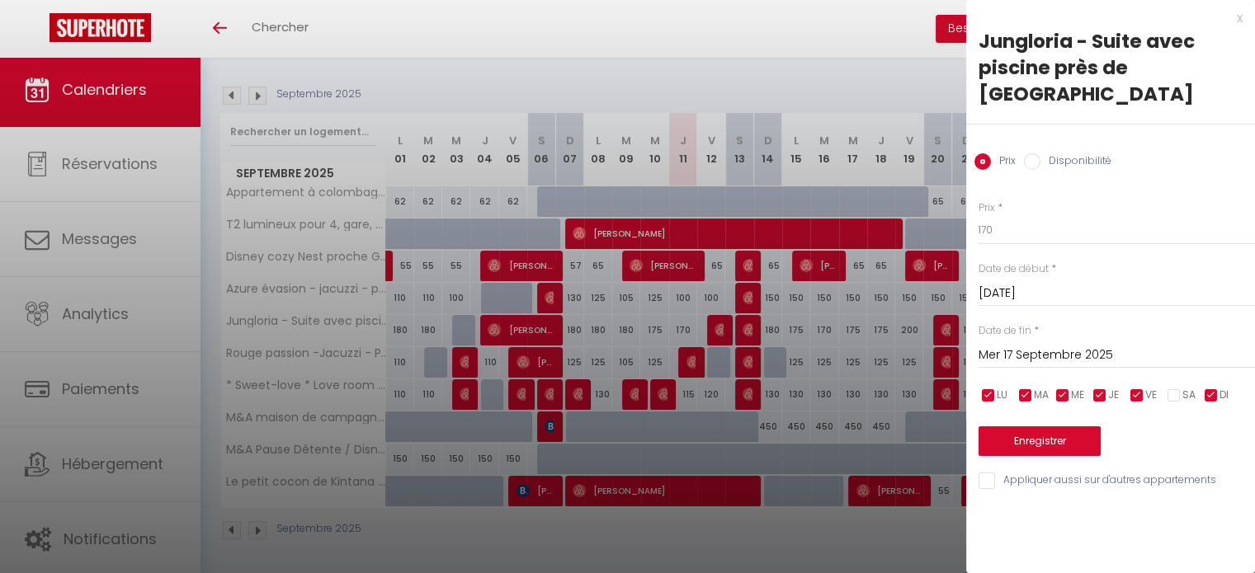
checkbox input "false"
click at [1137, 388] on input "checkbox" at bounding box center [1137, 396] width 16 height 16
checkbox input "false"
click at [1034, 345] on input "Mer 17 Septembre 2025" at bounding box center [1116, 355] width 276 height 21
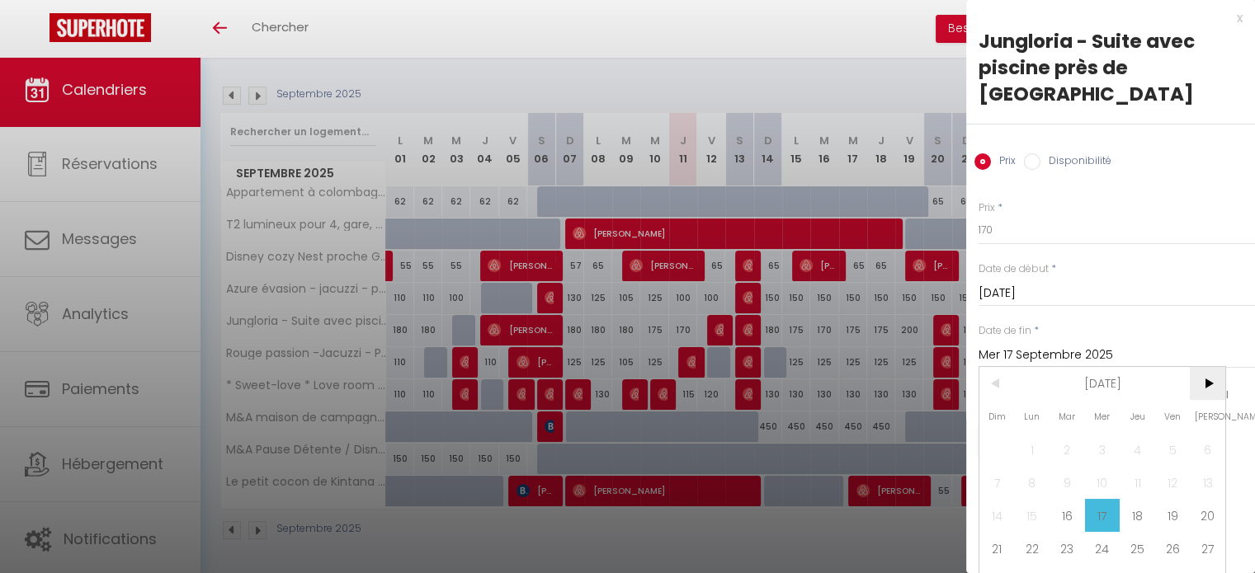
click at [1211, 380] on span ">" at bounding box center [1207, 383] width 35 height 33
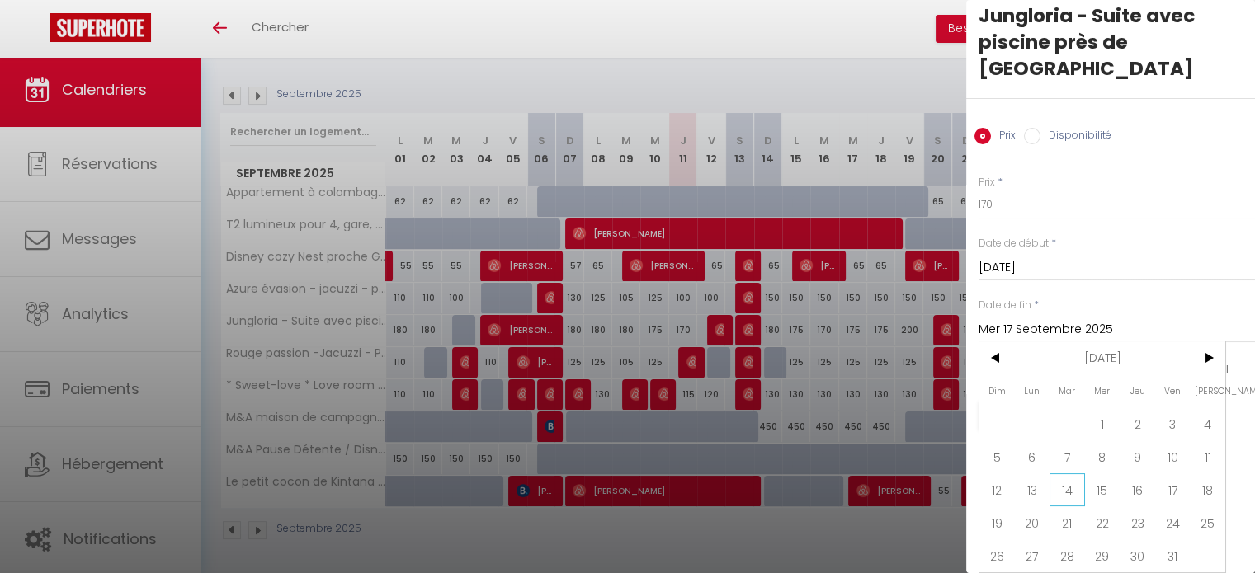
scroll to position [36, 0]
drag, startPoint x: 1176, startPoint y: 543, endPoint x: 1175, endPoint y: 530, distance: 12.4
click at [1176, 541] on span "31" at bounding box center [1172, 556] width 35 height 33
type input "Ven 31 Octobre 2025"
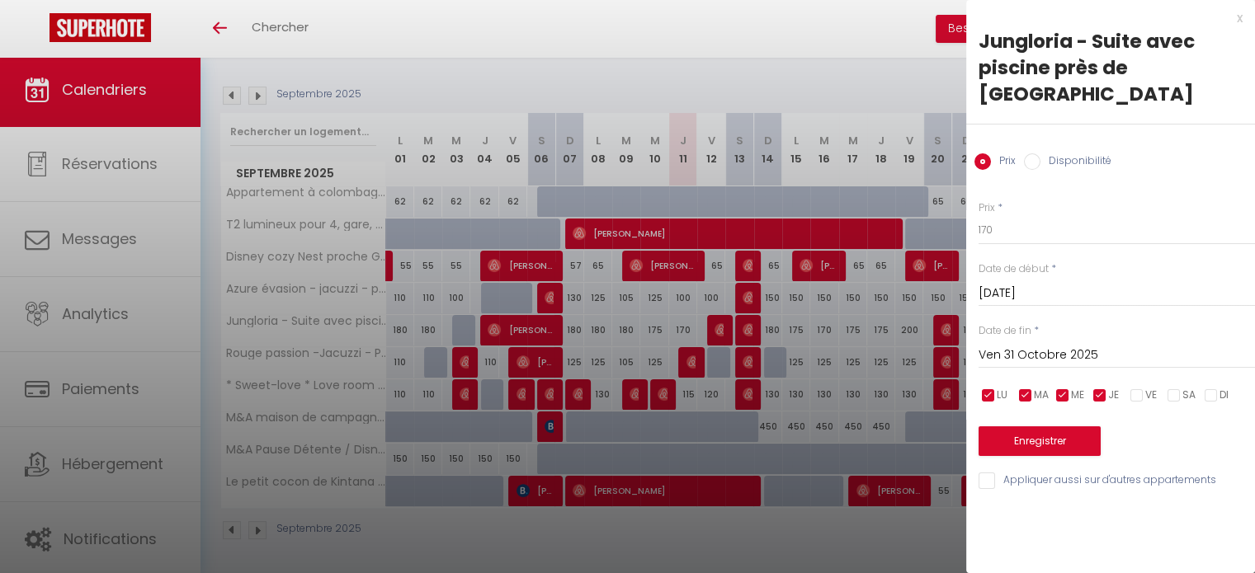
scroll to position [0, 0]
click at [1030, 426] on button "Enregistrer" at bounding box center [1039, 441] width 122 height 30
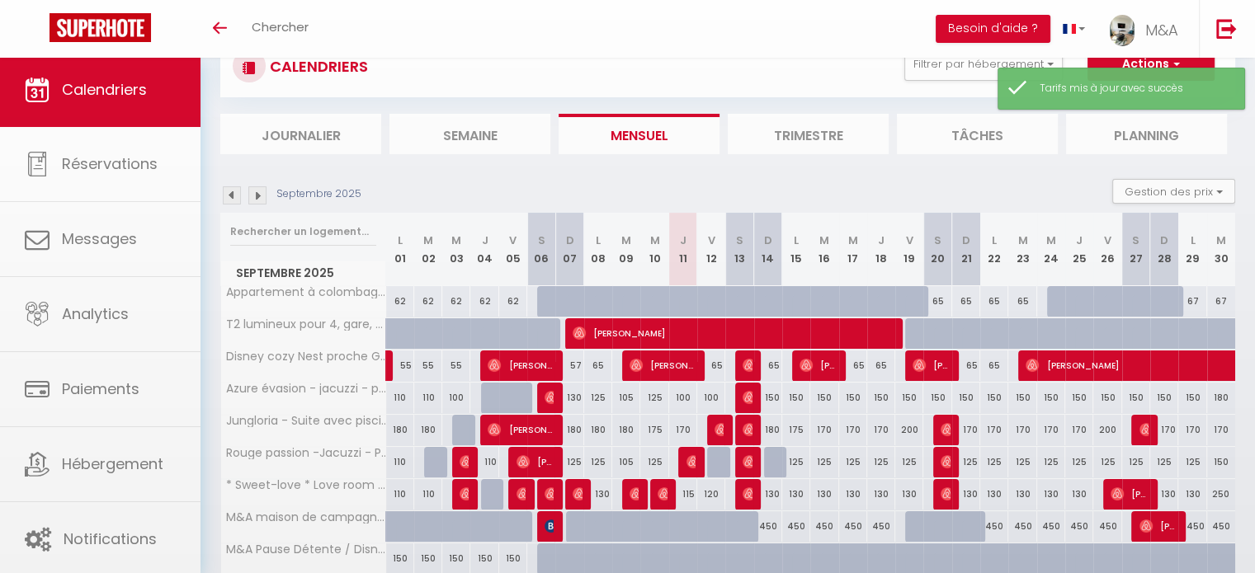
scroll to position [158, 0]
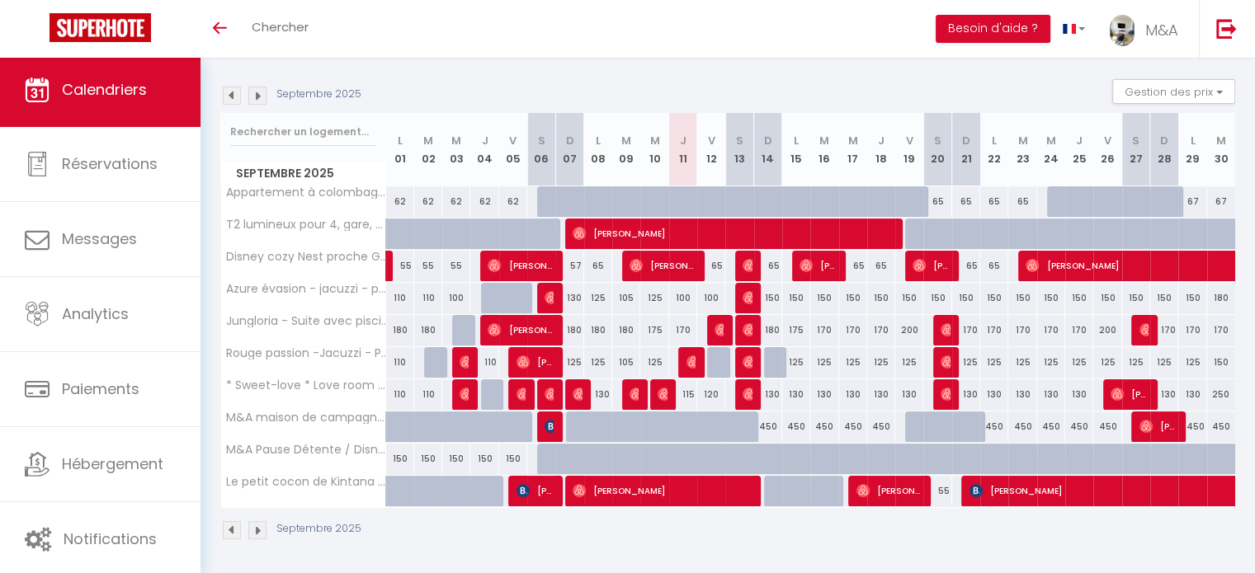
click at [799, 369] on div "125" at bounding box center [796, 362] width 28 height 31
type input "125"
type input "Lun 15 Septembre 2025"
type input "[DATE]"
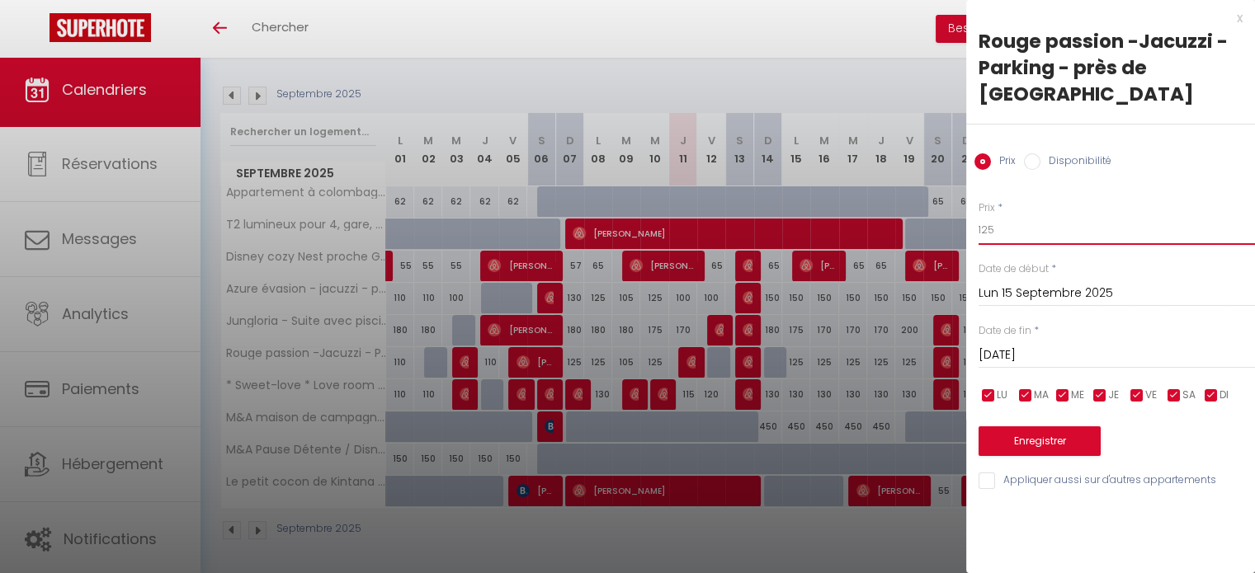
click at [1018, 215] on input "125" at bounding box center [1116, 230] width 276 height 30
type input "115"
click at [1133, 388] on input "checkbox" at bounding box center [1137, 396] width 16 height 16
checkbox input "false"
click at [1170, 388] on input "checkbox" at bounding box center [1174, 396] width 16 height 16
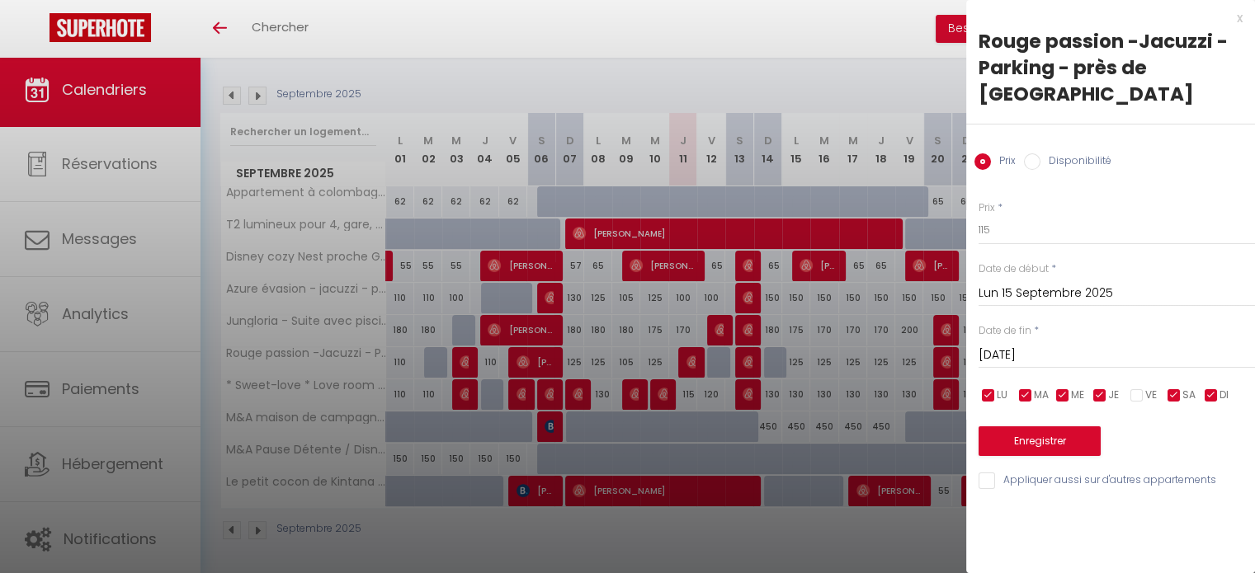
checkbox input "false"
click at [1213, 388] on input "checkbox" at bounding box center [1211, 396] width 16 height 16
checkbox input "false"
click at [1037, 345] on input "[DATE]" at bounding box center [1116, 355] width 276 height 21
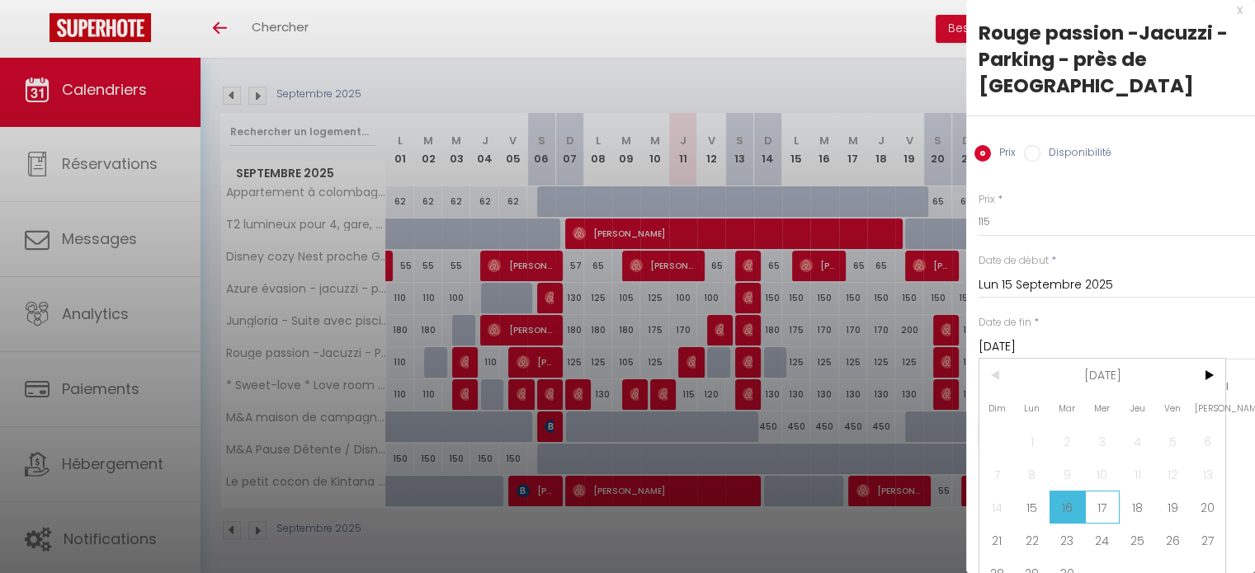
scroll to position [10, 0]
click at [1001, 205] on input "115" at bounding box center [1116, 220] width 276 height 30
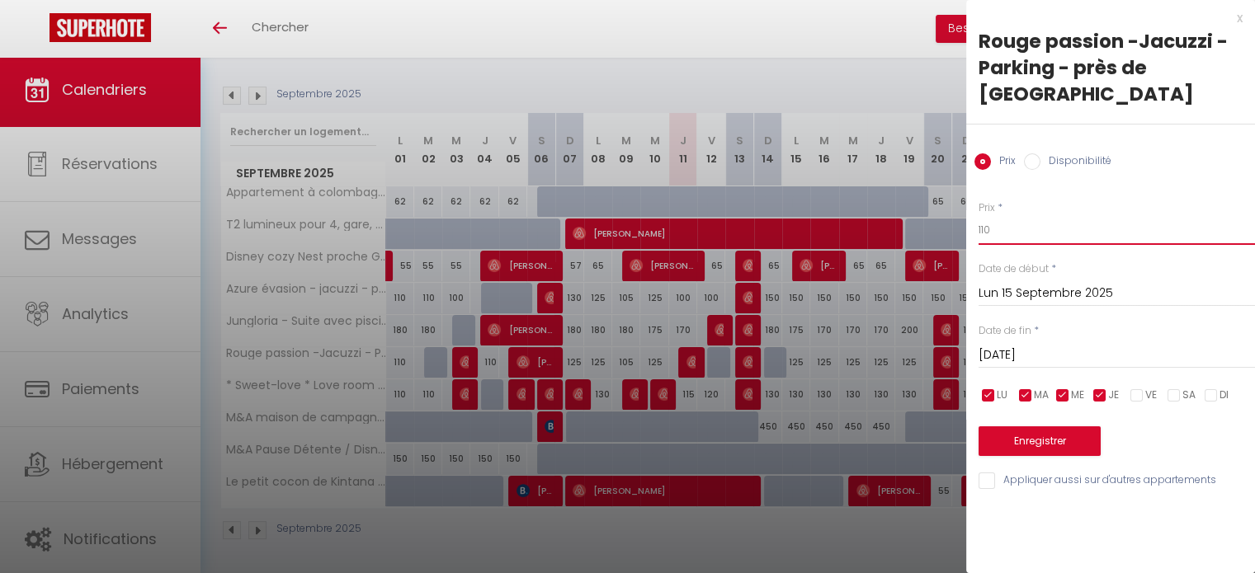
type input "110"
click at [1116, 339] on div "[DATE] < [DATE] > Dim Lun Mar Mer Jeu Ven Sam 1 2 3 4 5 6 7 8 9 10 11 12 13 14 …" at bounding box center [1116, 354] width 276 height 30
click at [1114, 345] on input "[DATE]" at bounding box center [1116, 355] width 276 height 21
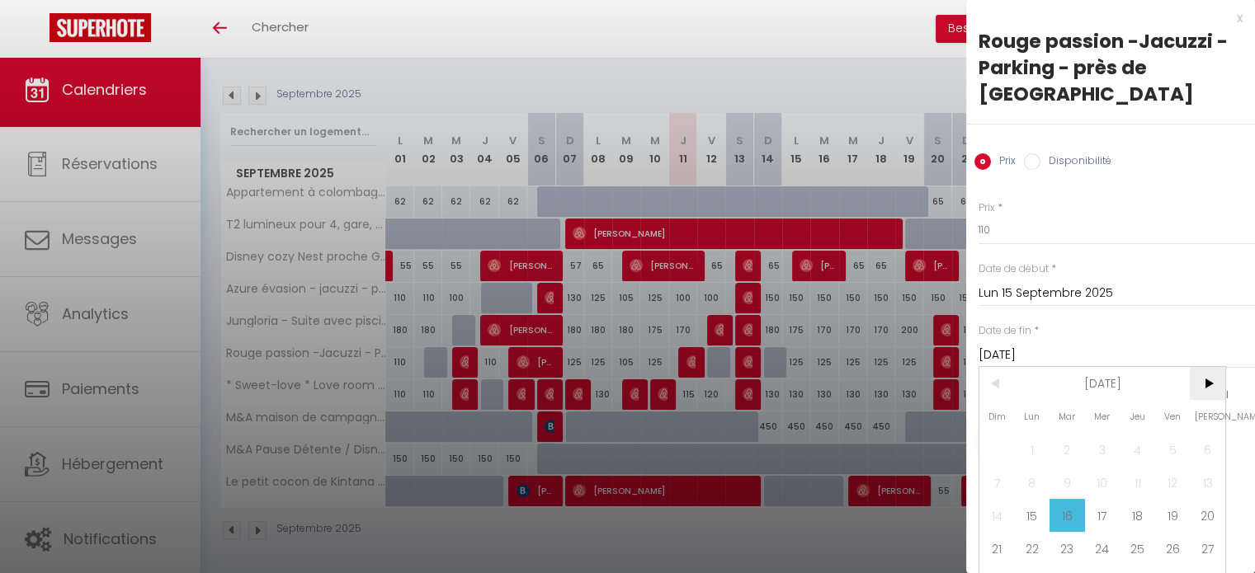
click at [1208, 367] on span ">" at bounding box center [1207, 383] width 35 height 33
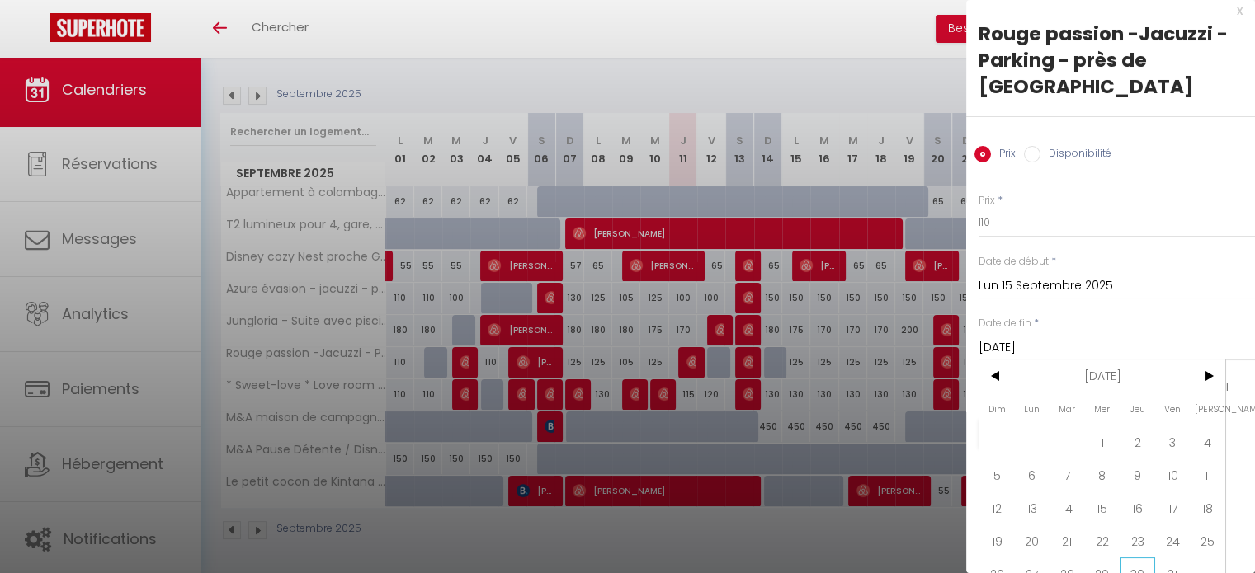
scroll to position [10, 0]
click at [1162, 555] on span "31" at bounding box center [1172, 571] width 35 height 33
type input "Ven 31 Octobre 2025"
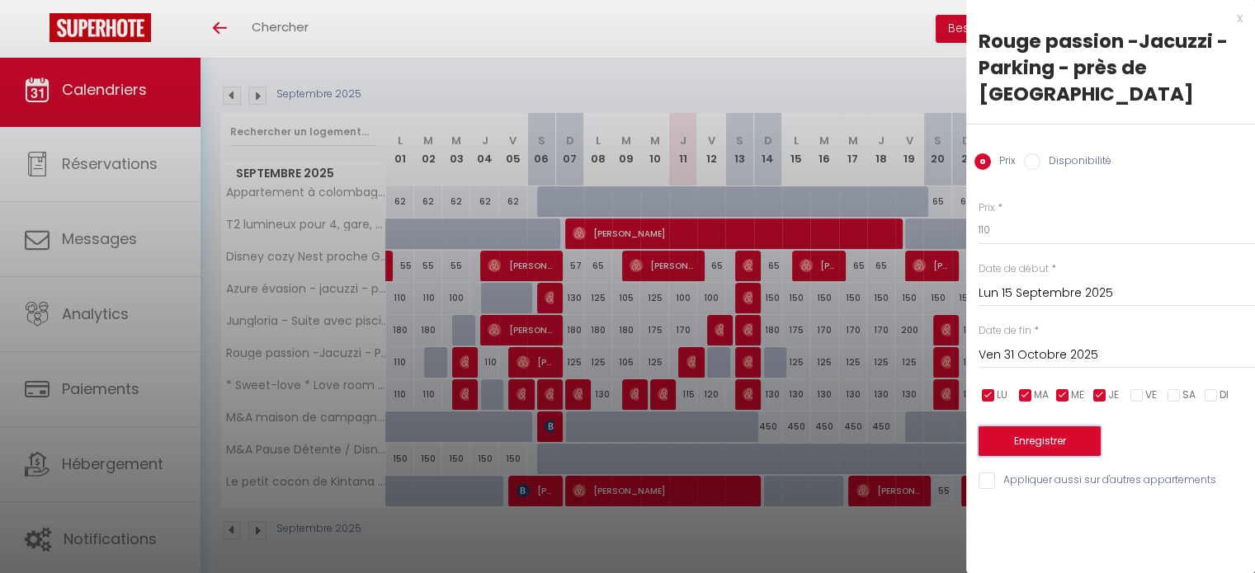
click at [1031, 426] on button "Enregistrer" at bounding box center [1039, 441] width 122 height 30
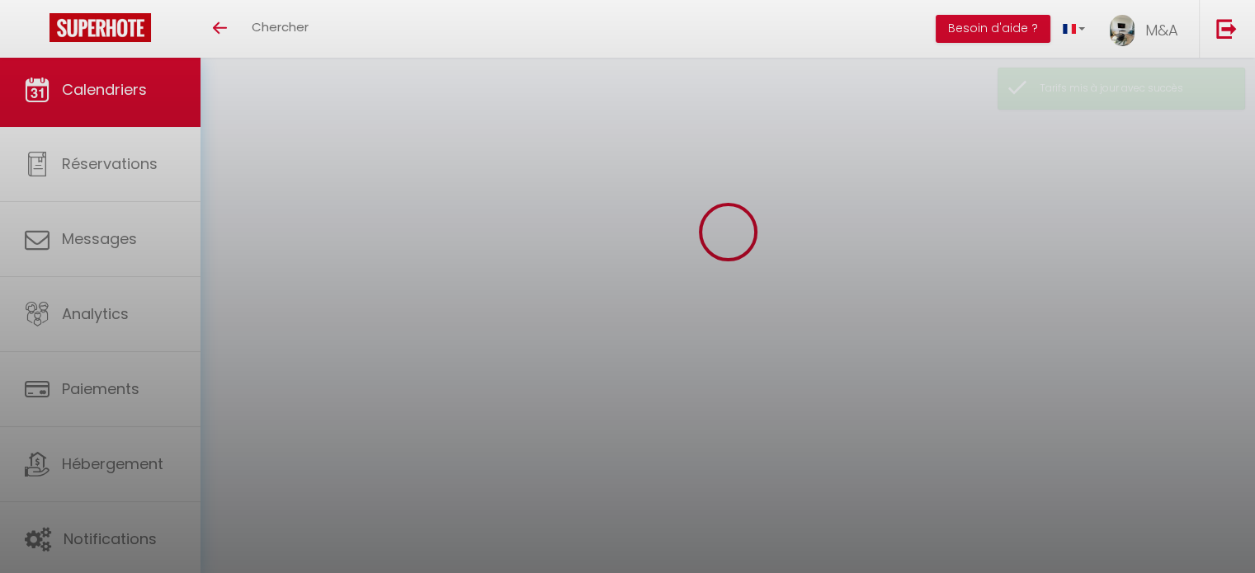
scroll to position [158, 0]
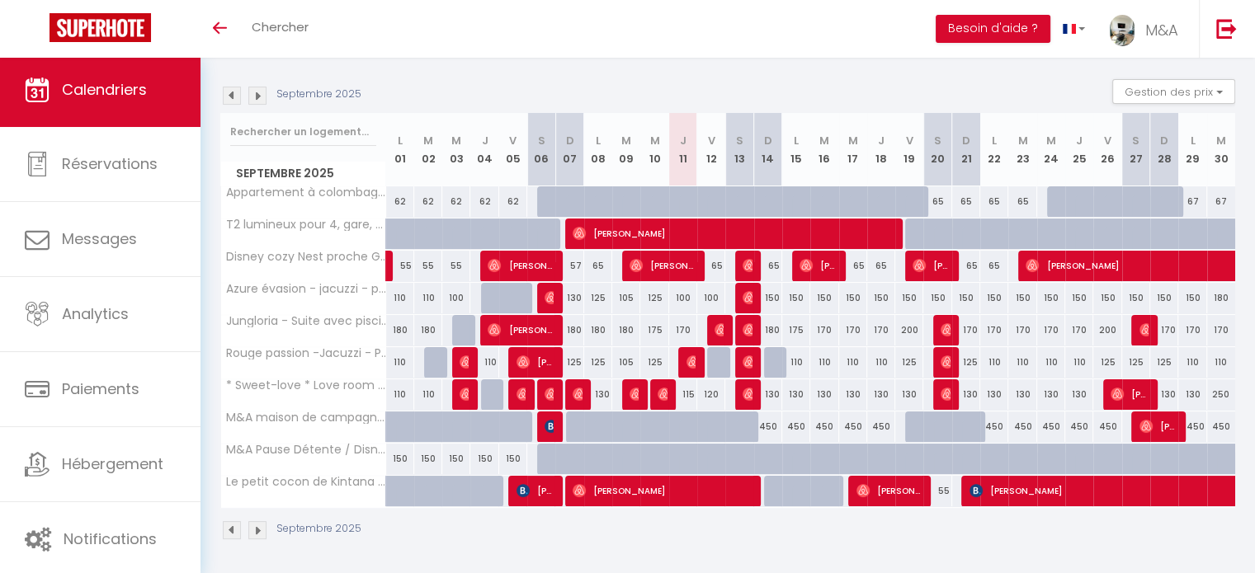
click at [794, 393] on div "130" at bounding box center [796, 394] width 28 height 31
type input "130"
type input "Lun 15 Septembre 2025"
type input "[DATE]"
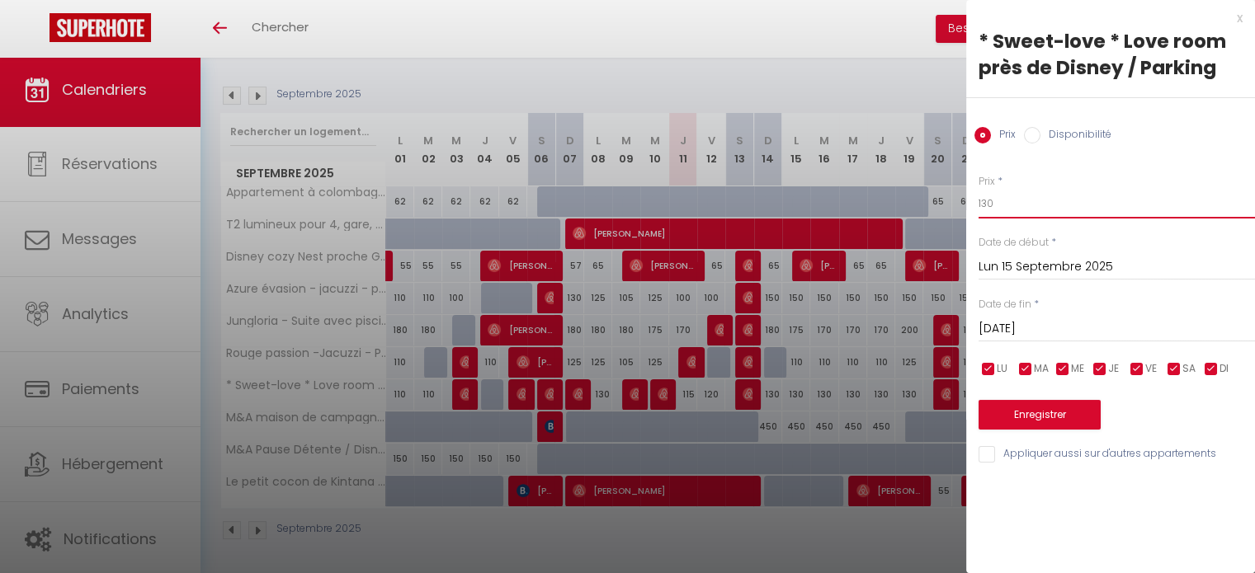
click at [1001, 203] on input "130" at bounding box center [1116, 204] width 276 height 30
type input "110"
click at [1132, 365] on input "checkbox" at bounding box center [1137, 369] width 16 height 16
checkbox input "false"
click at [1171, 375] on input "checkbox" at bounding box center [1174, 369] width 16 height 16
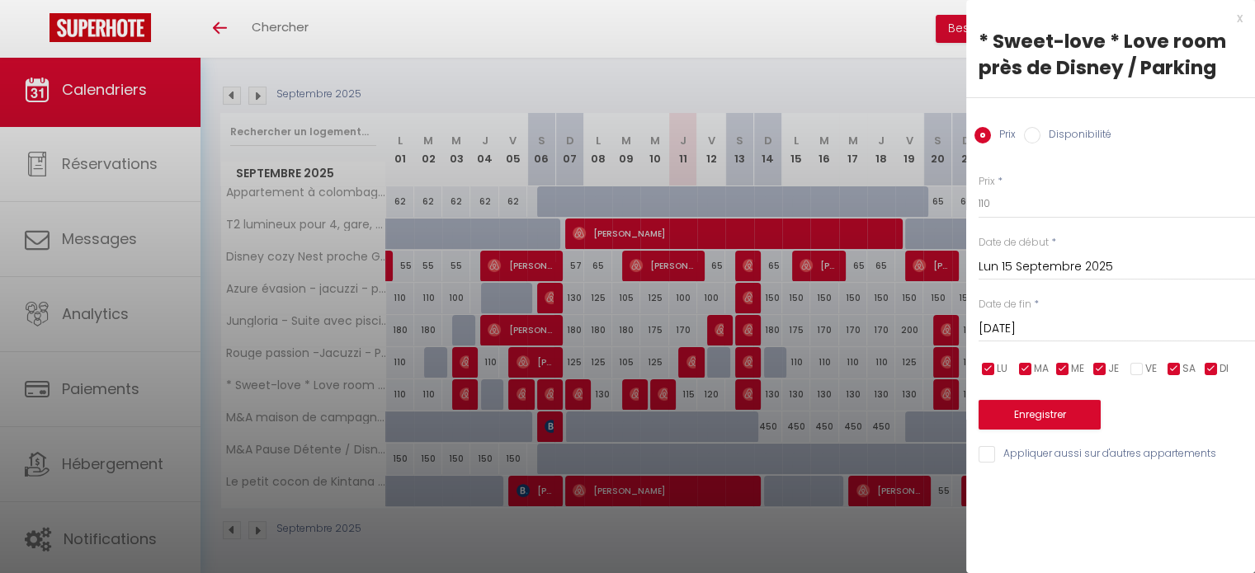
checkbox input "false"
click at [1204, 370] on input "checkbox" at bounding box center [1211, 369] width 16 height 16
click at [1215, 369] on input "checkbox" at bounding box center [1211, 369] width 16 height 16
checkbox input "true"
click at [1025, 326] on input "[DATE]" at bounding box center [1116, 328] width 276 height 21
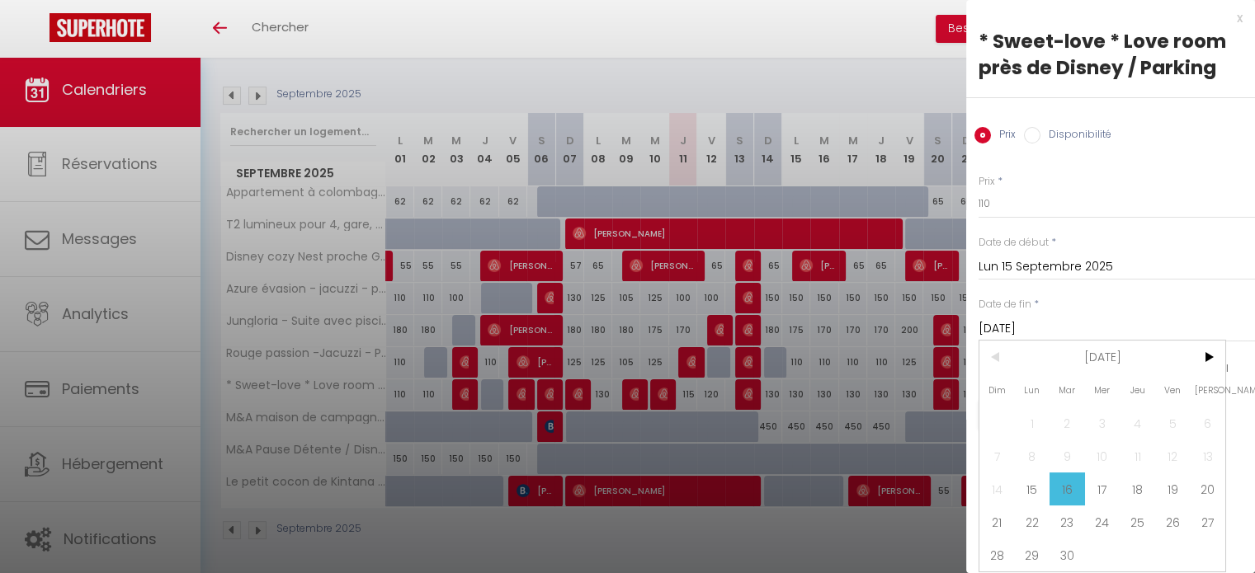
scroll to position [10, 0]
click at [1212, 342] on span ">" at bounding box center [1207, 357] width 35 height 33
click at [1171, 540] on span "31" at bounding box center [1172, 555] width 35 height 33
type input "Ven 31 Octobre 2025"
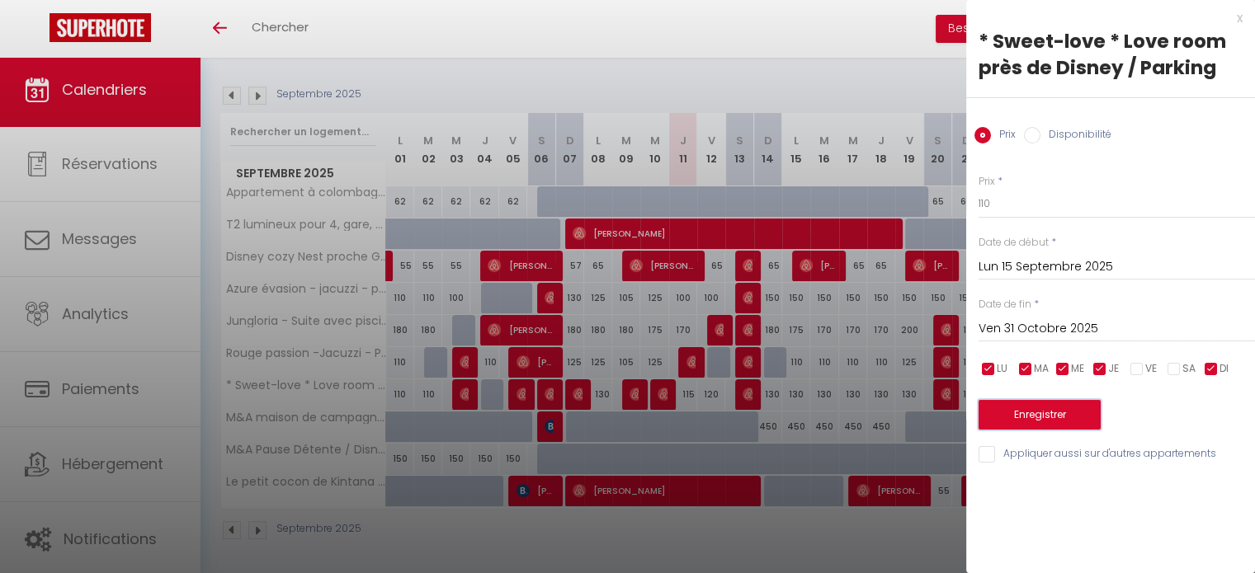
click at [1033, 412] on button "Enregistrer" at bounding box center [1039, 415] width 122 height 30
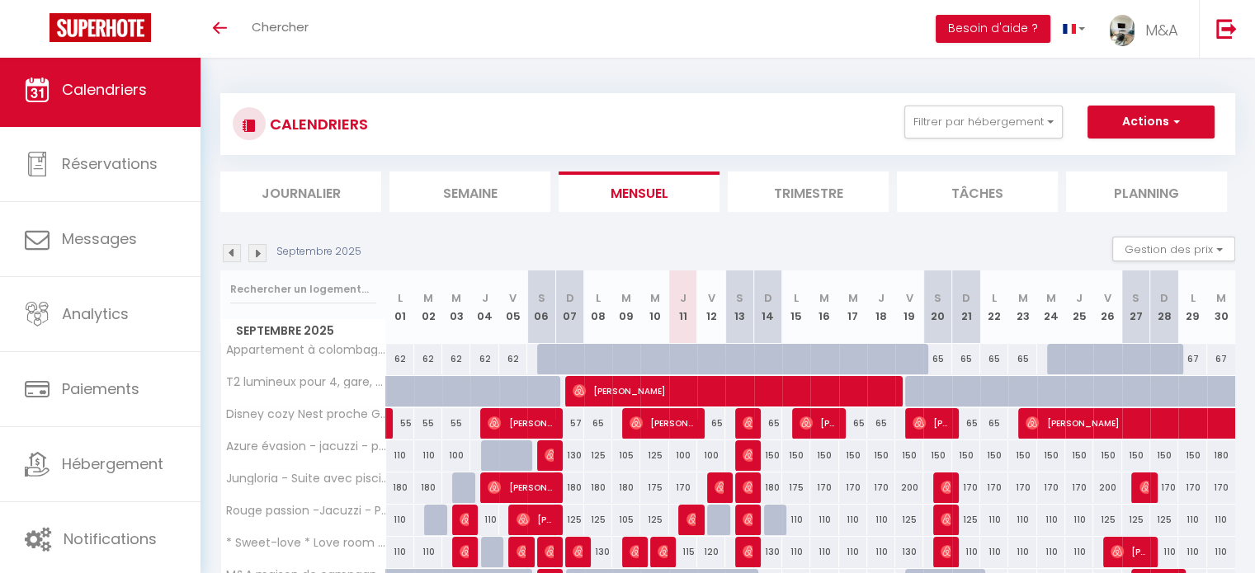
scroll to position [158, 0]
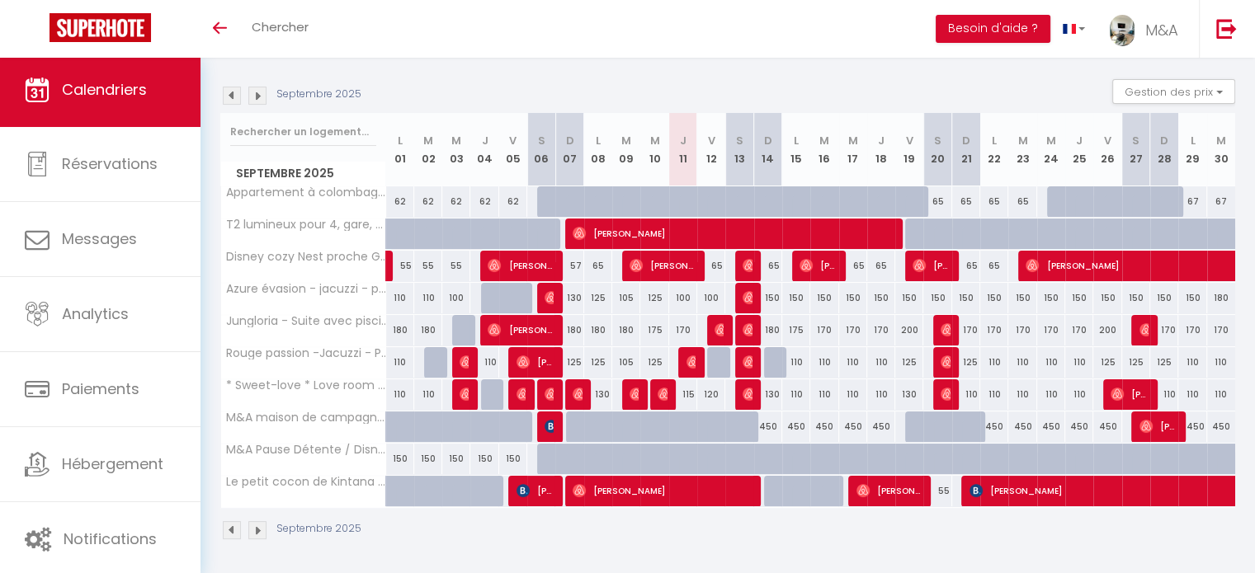
click at [440, 545] on div "Septembre 2025" at bounding box center [727, 532] width 1015 height 49
click at [667, 540] on div "Septembre 2025" at bounding box center [727, 532] width 1015 height 49
